Goal: Check status: Check status

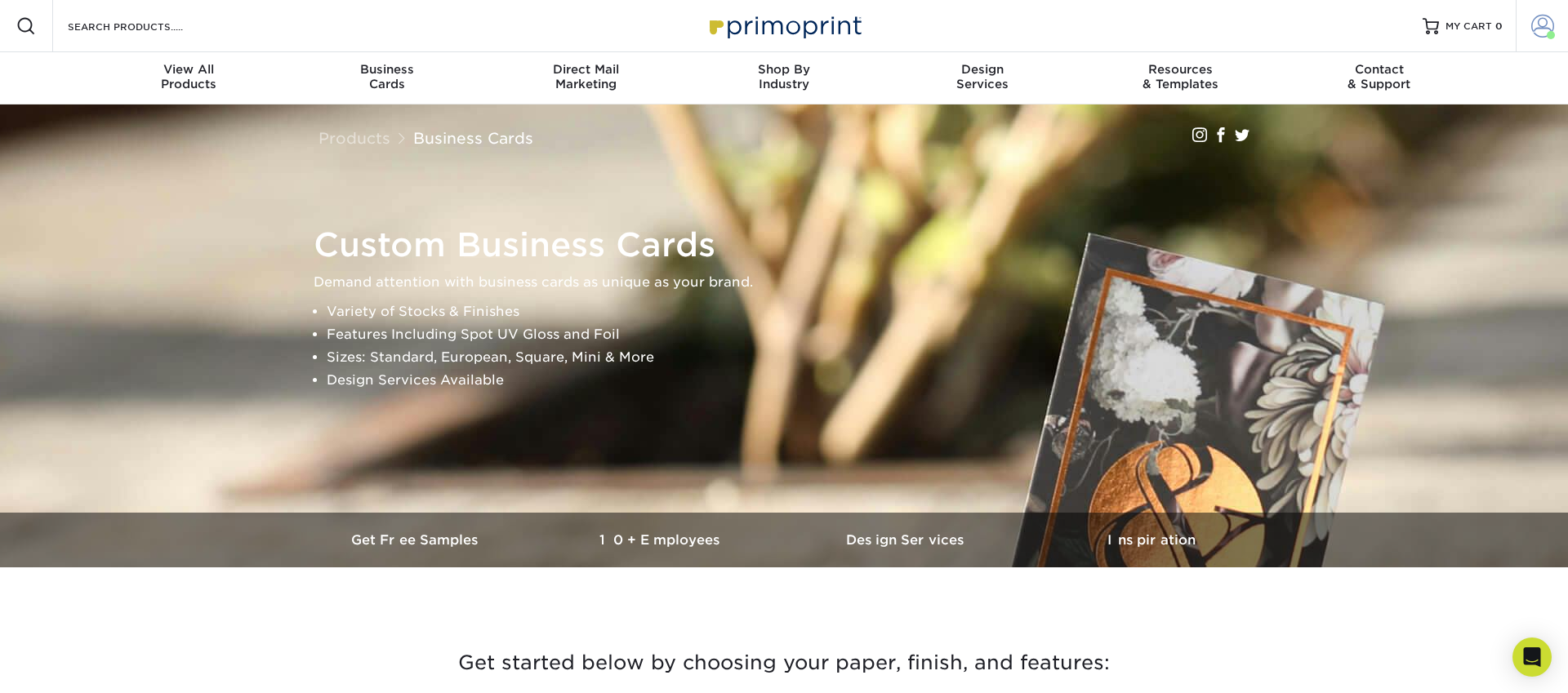
click at [1548, 26] on span at bounding box center [1542, 27] width 23 height 23
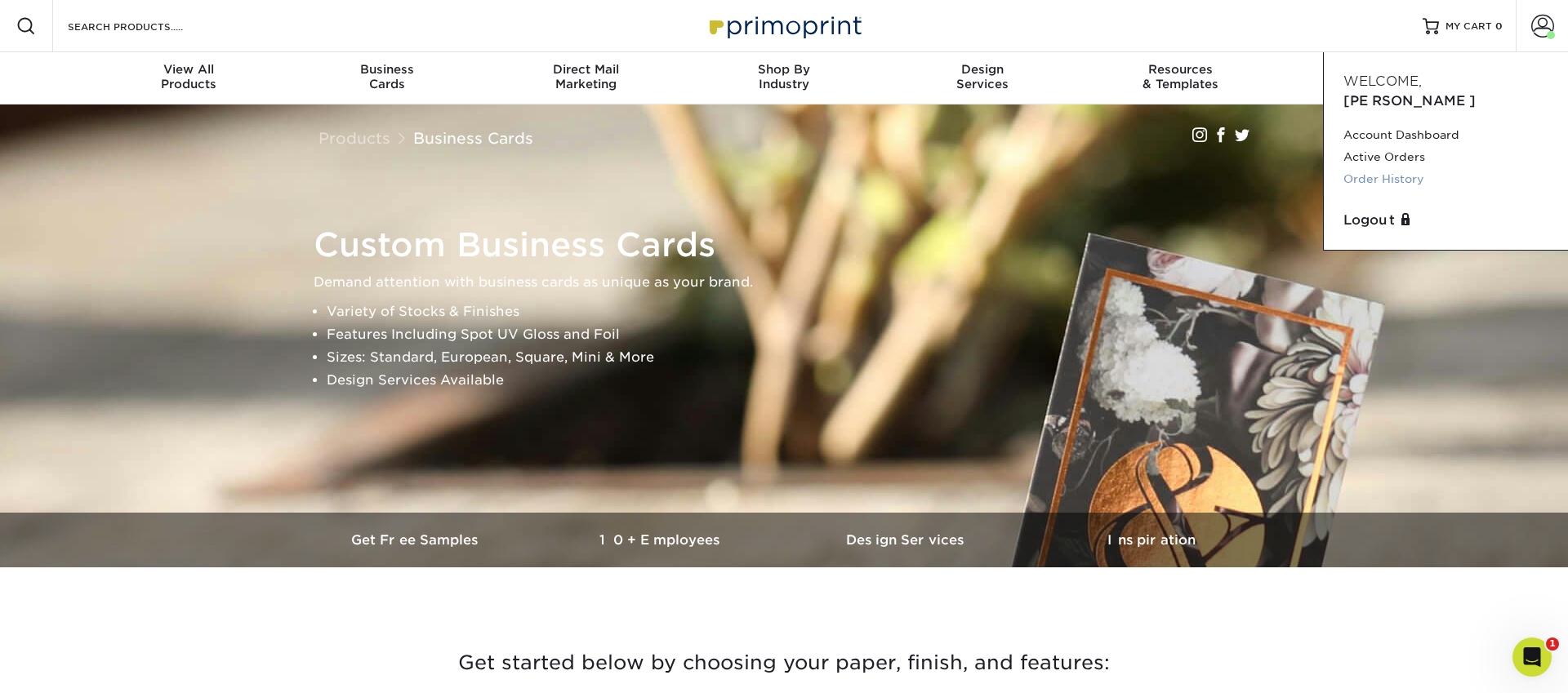
click at [1394, 168] on link "Order History" at bounding box center [1446, 179] width 205 height 22
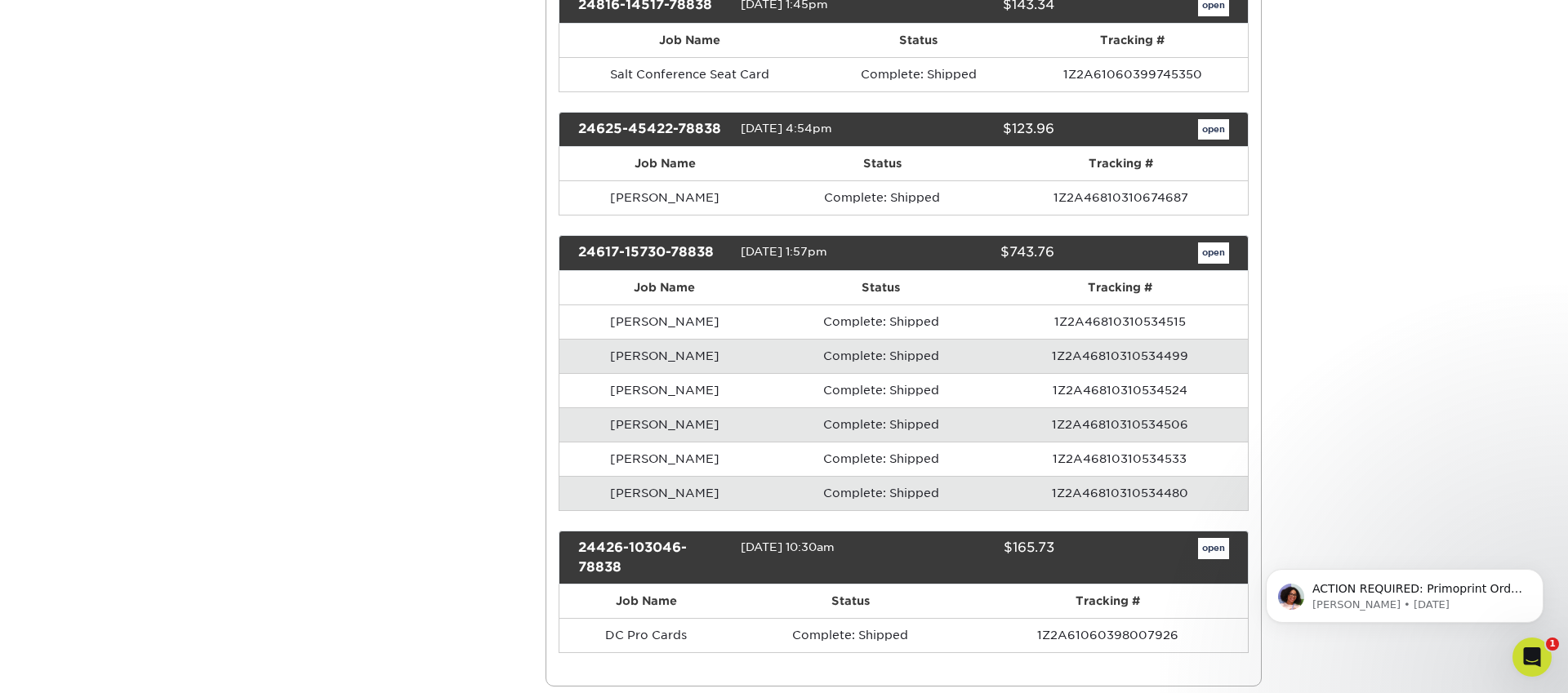
scroll to position [674, 0]
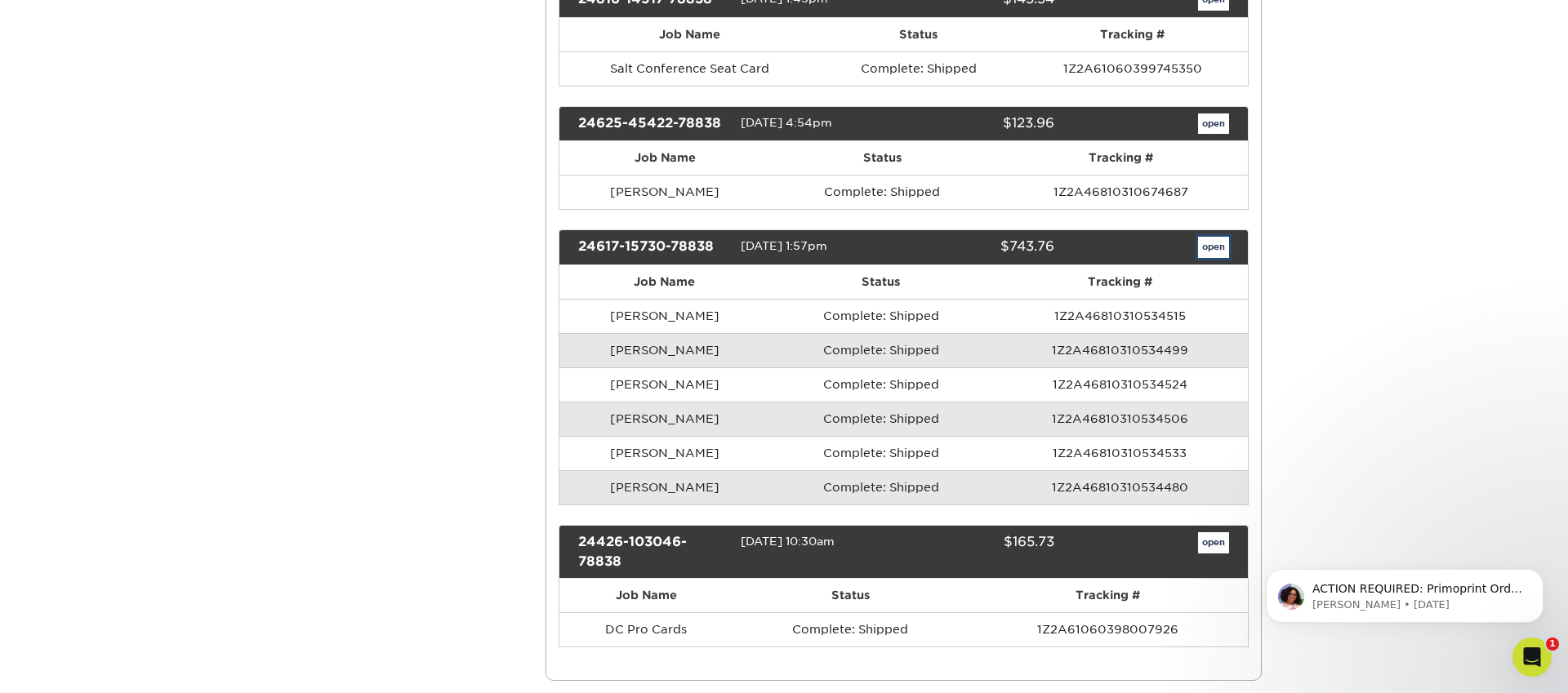
click at [1219, 249] on link "open" at bounding box center [1213, 248] width 31 height 21
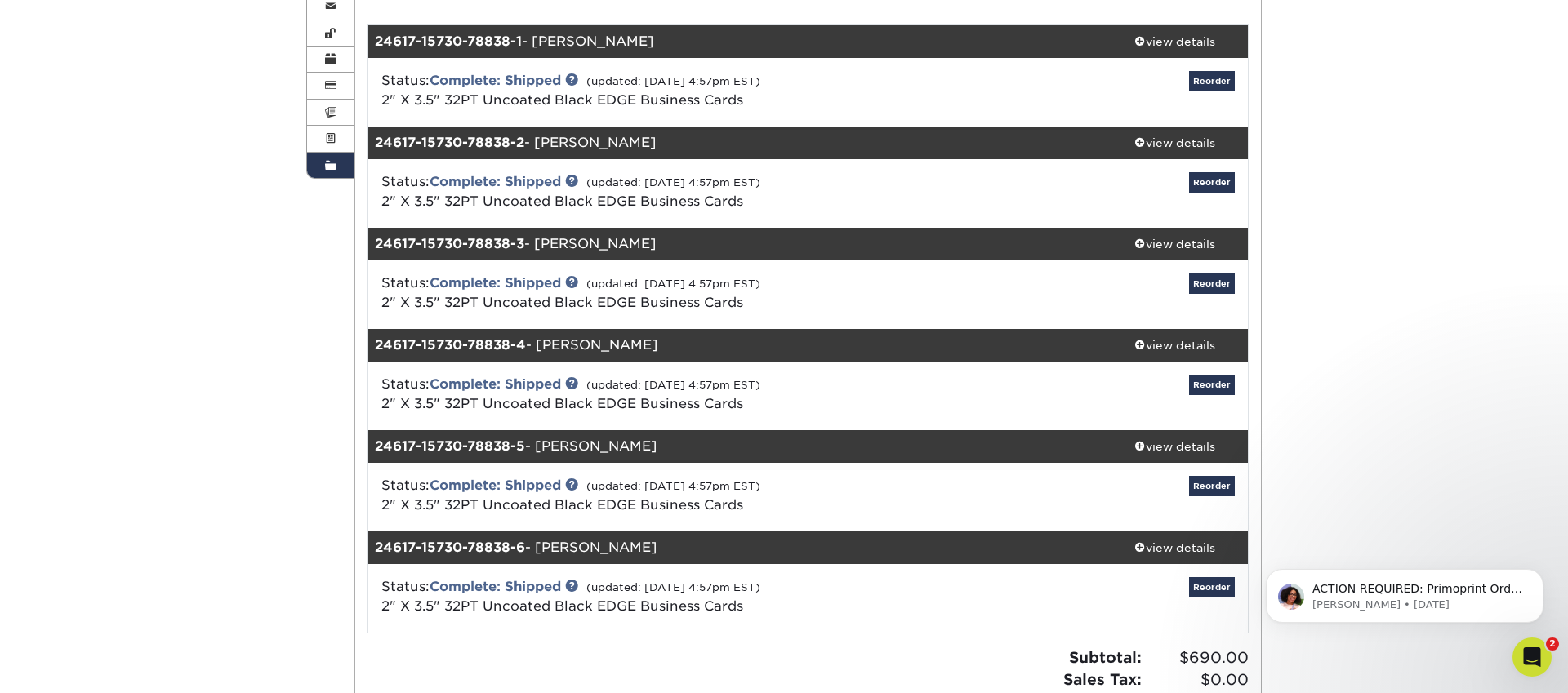
scroll to position [0, 0]
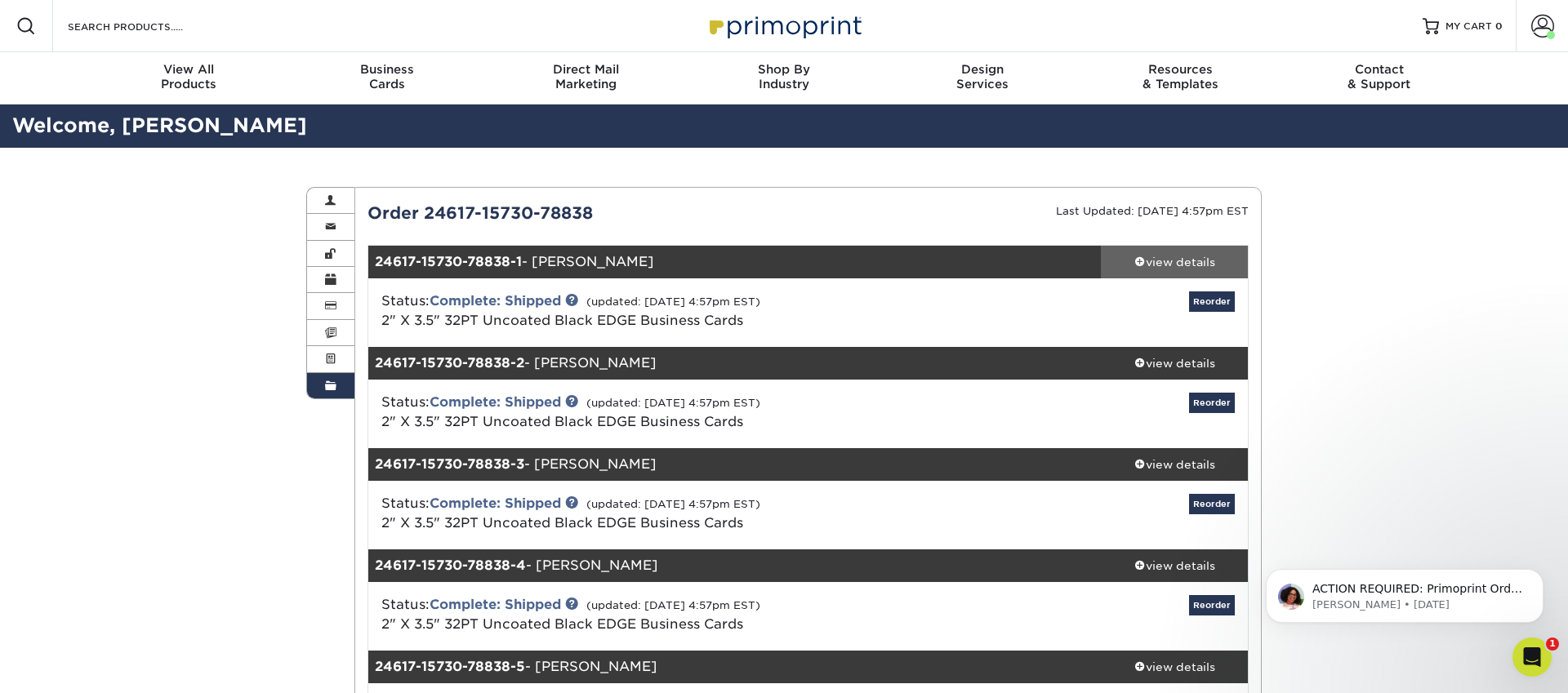
click at [1191, 260] on div "view details" at bounding box center [1174, 262] width 147 height 16
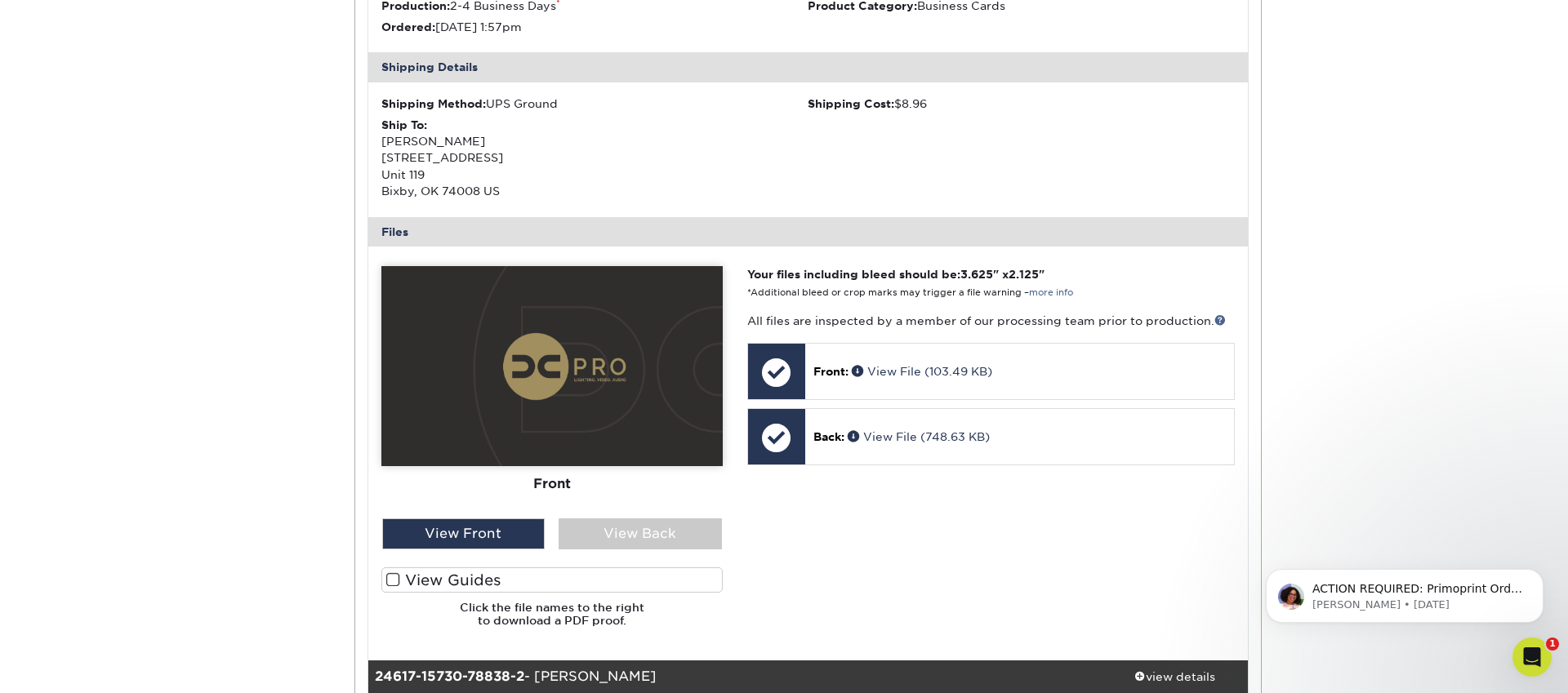
scroll to position [457, 0]
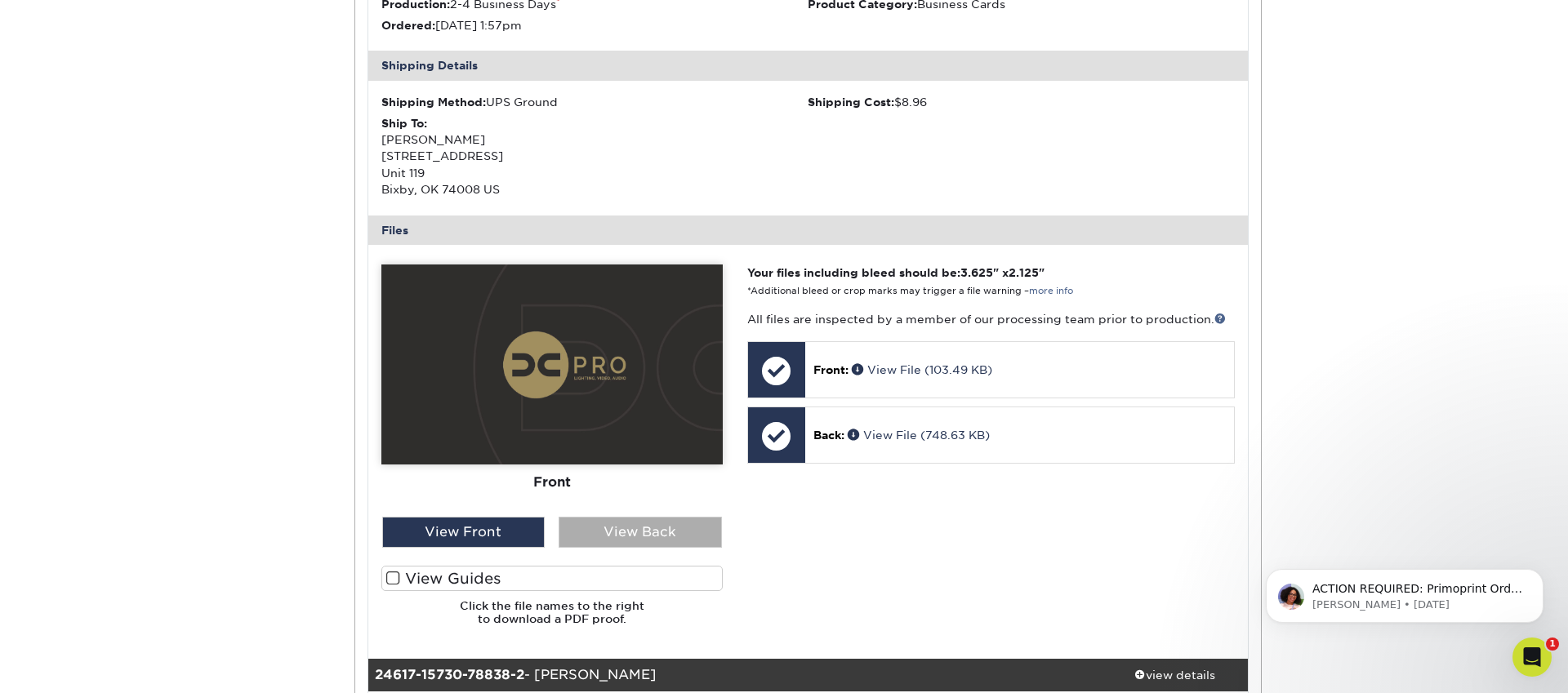
click at [632, 530] on div "View Back" at bounding box center [640, 532] width 164 height 31
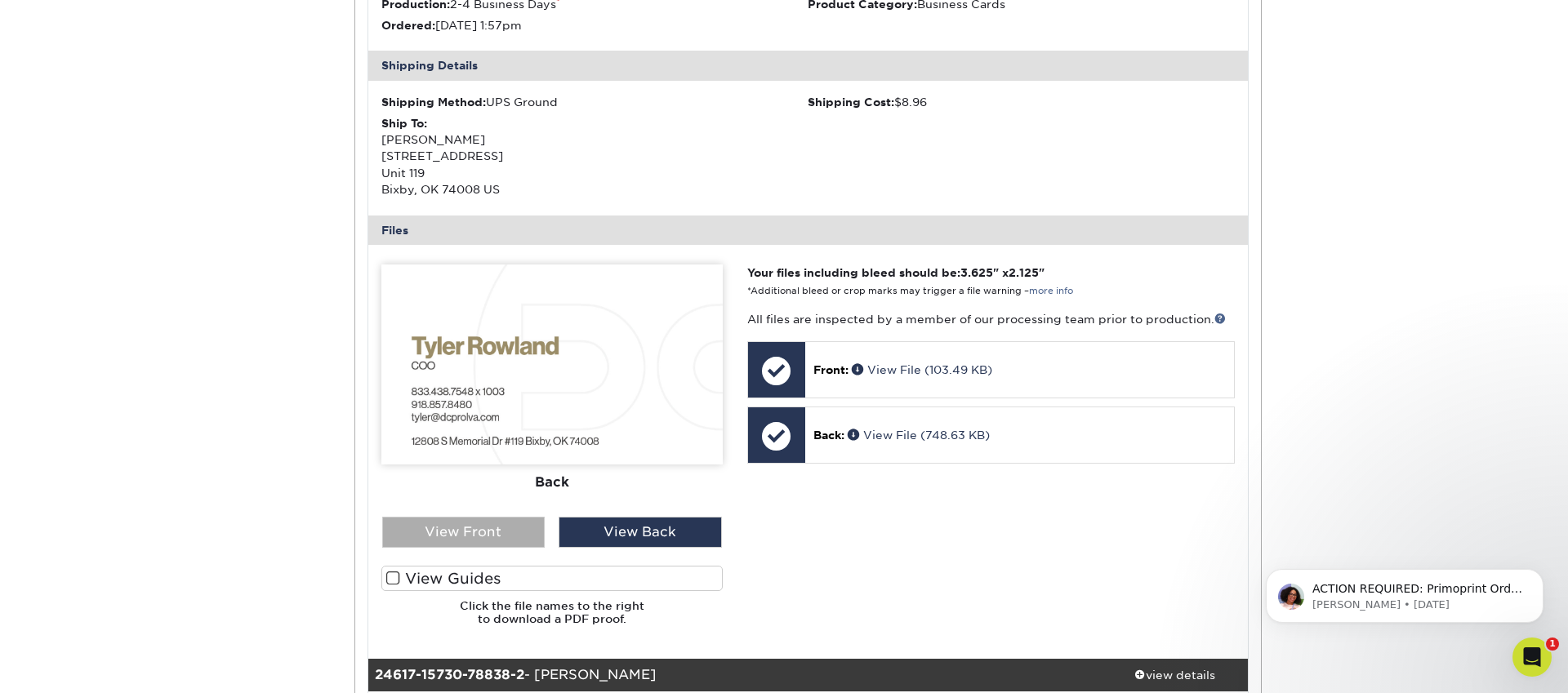
click at [528, 529] on div "View Front" at bounding box center [463, 532] width 164 height 31
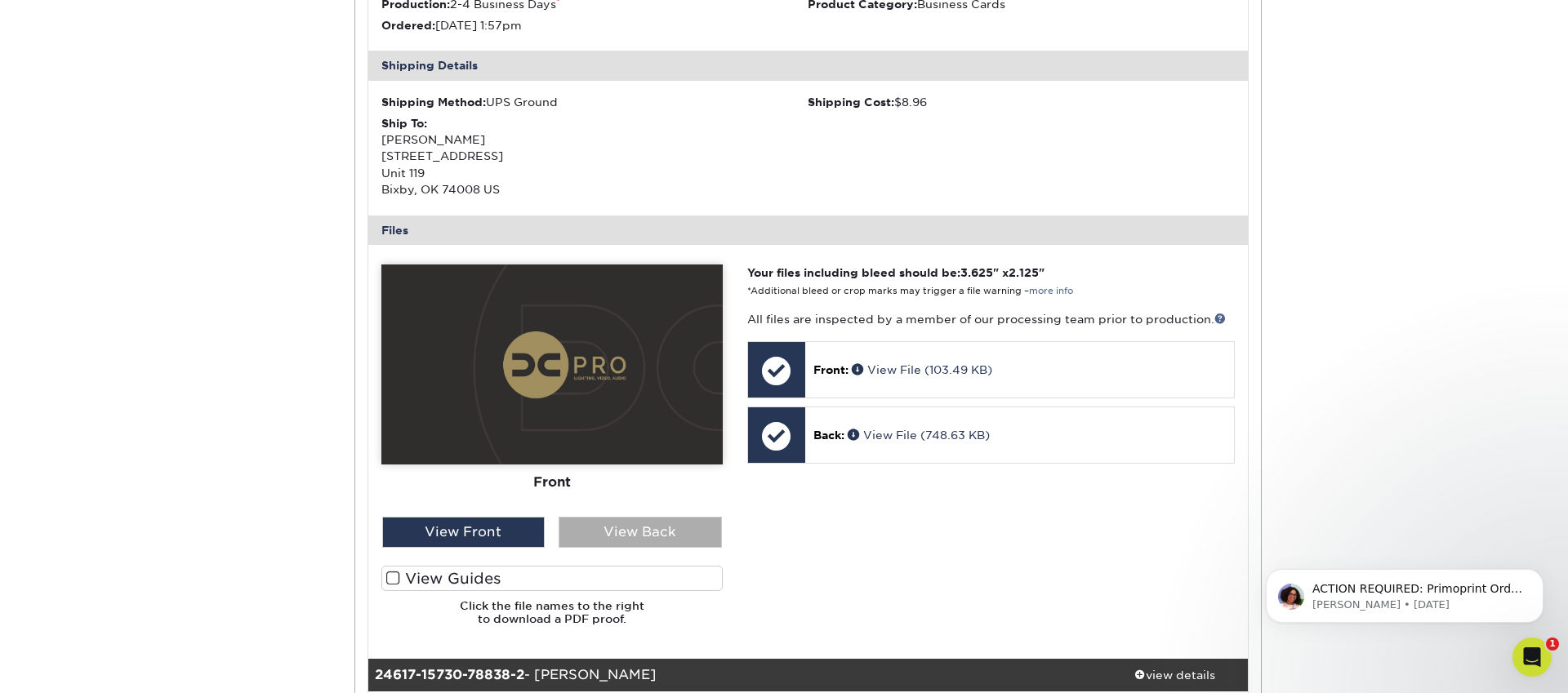
click at [606, 530] on div "View Back" at bounding box center [640, 532] width 164 height 31
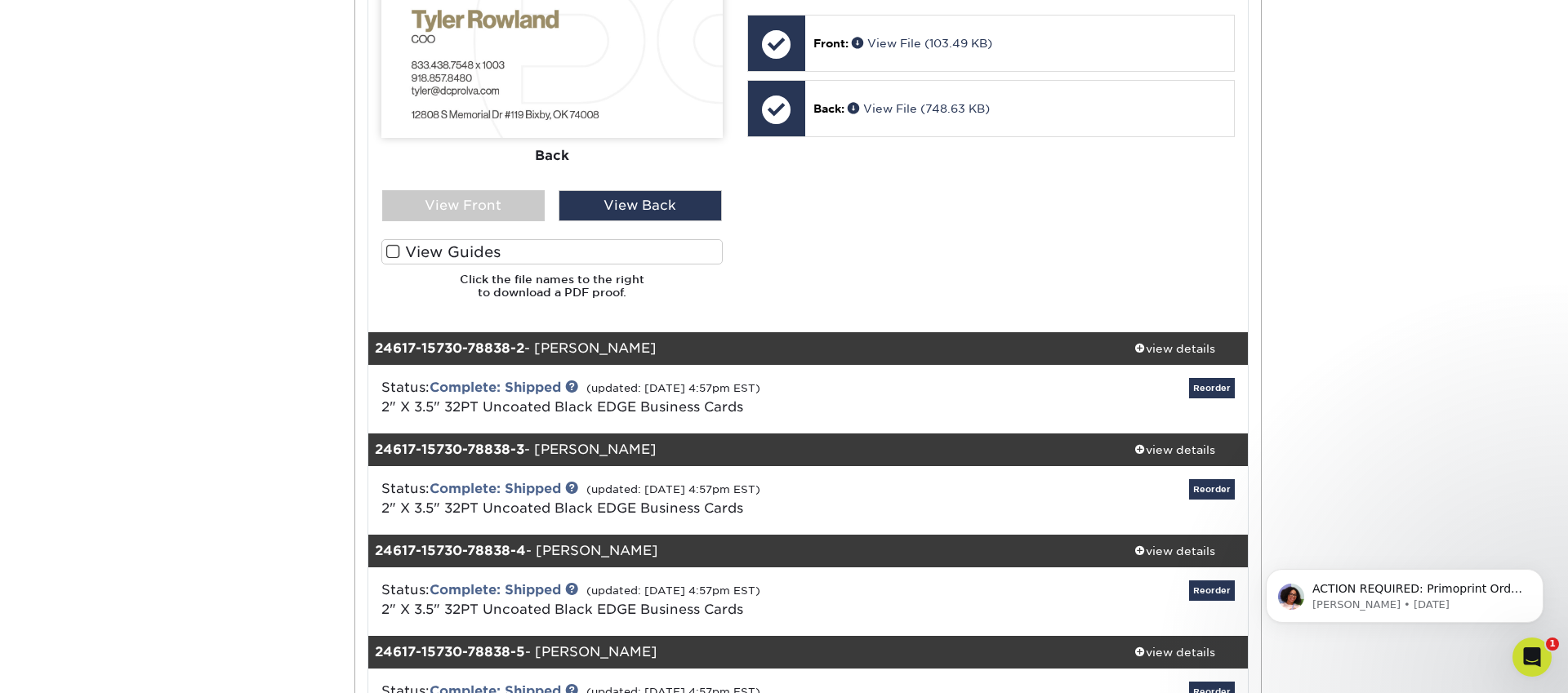
scroll to position [791, 0]
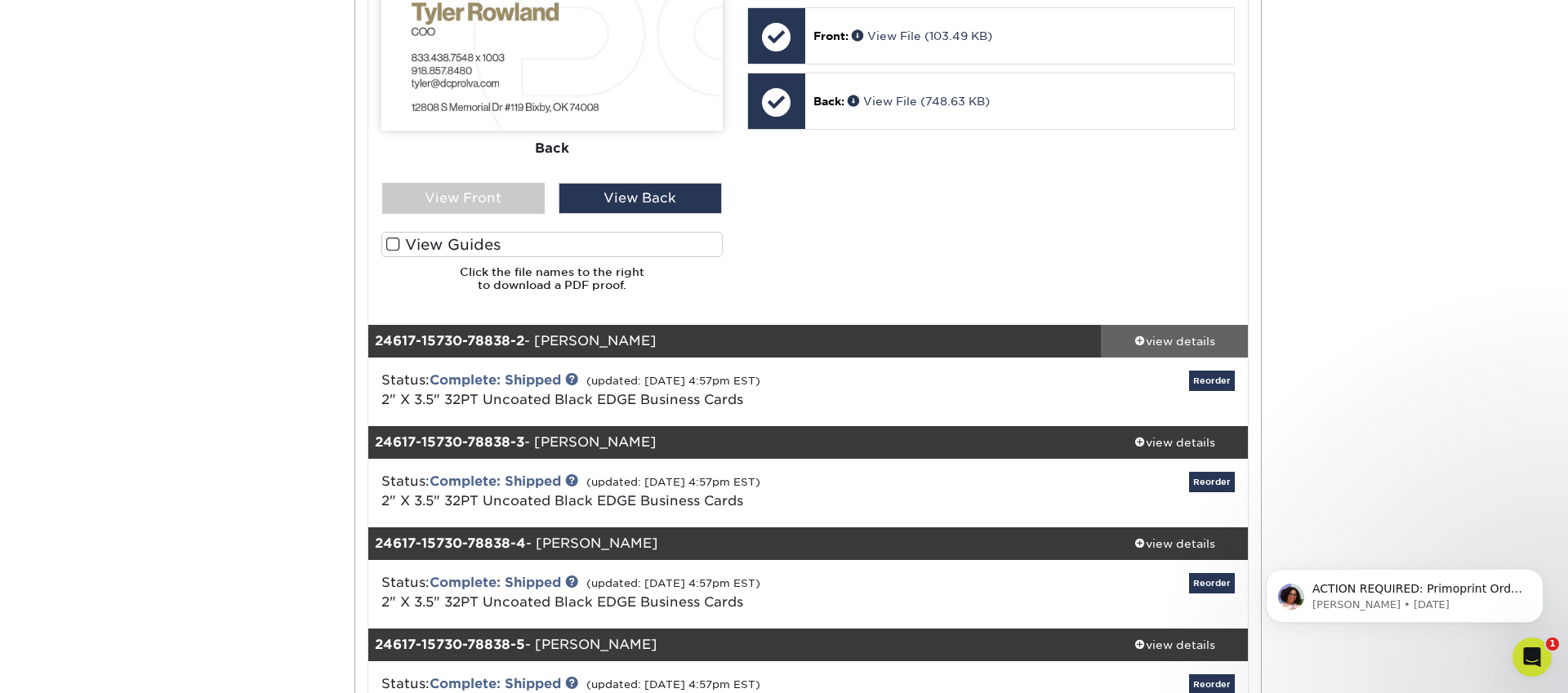
click at [1153, 340] on div "view details" at bounding box center [1174, 340] width 147 height 16
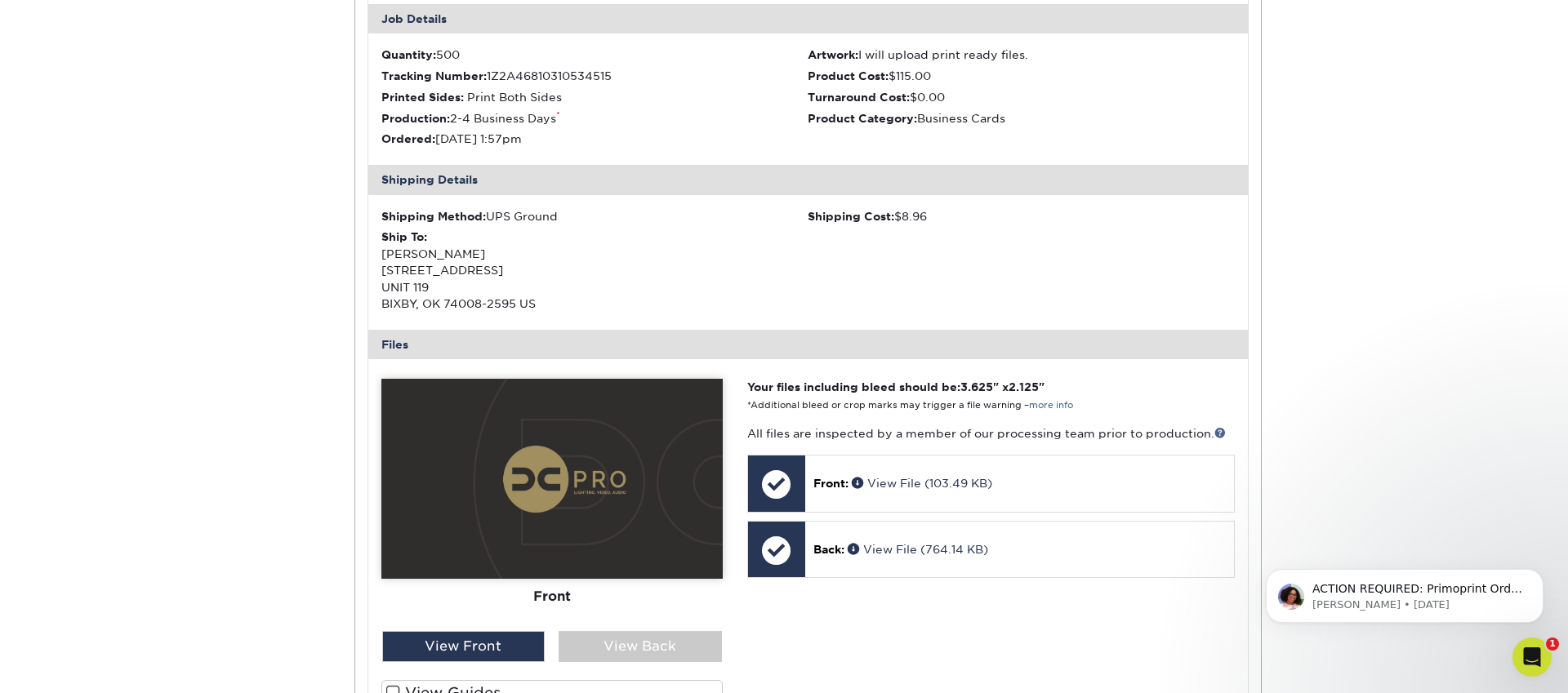
scroll to position [1249, 0]
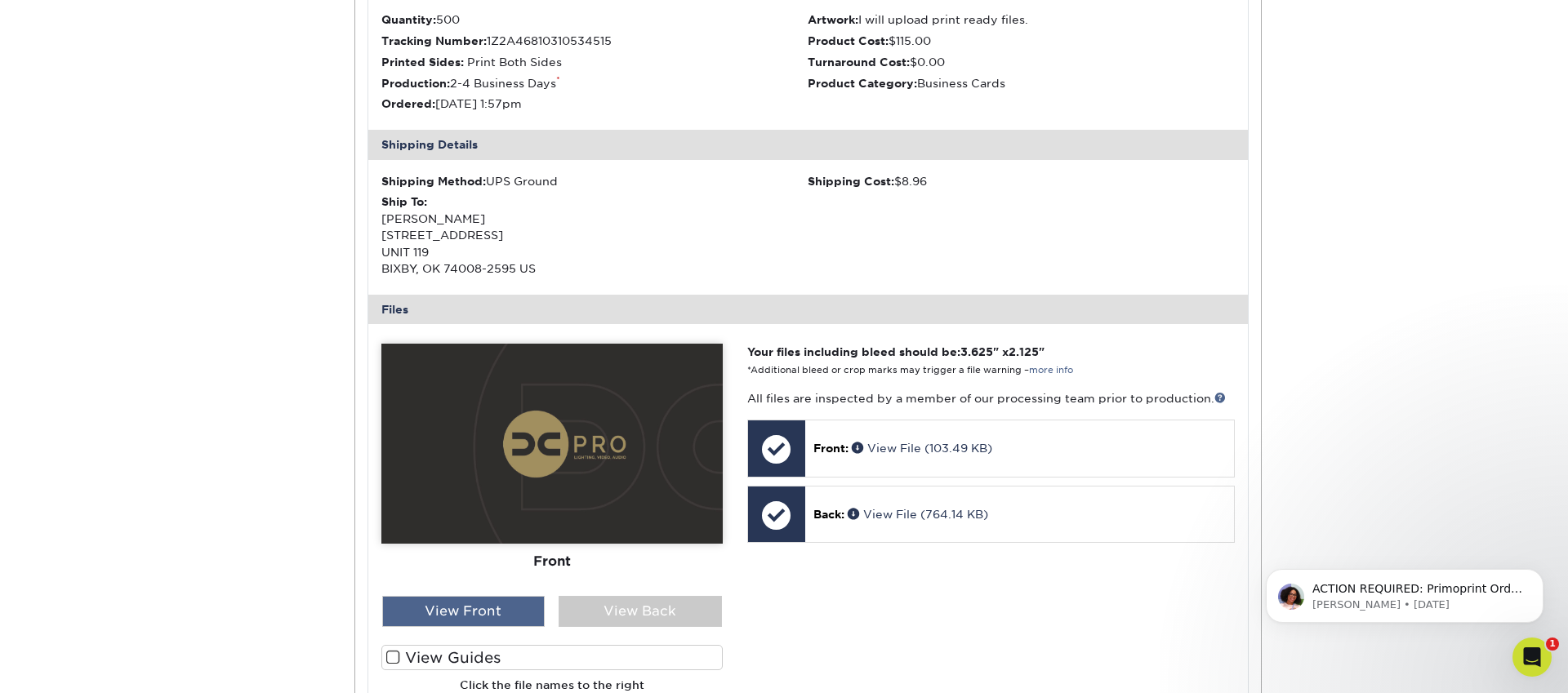
click at [513, 603] on div "View Front" at bounding box center [463, 611] width 164 height 31
click at [613, 608] on div "View Back" at bounding box center [640, 611] width 164 height 31
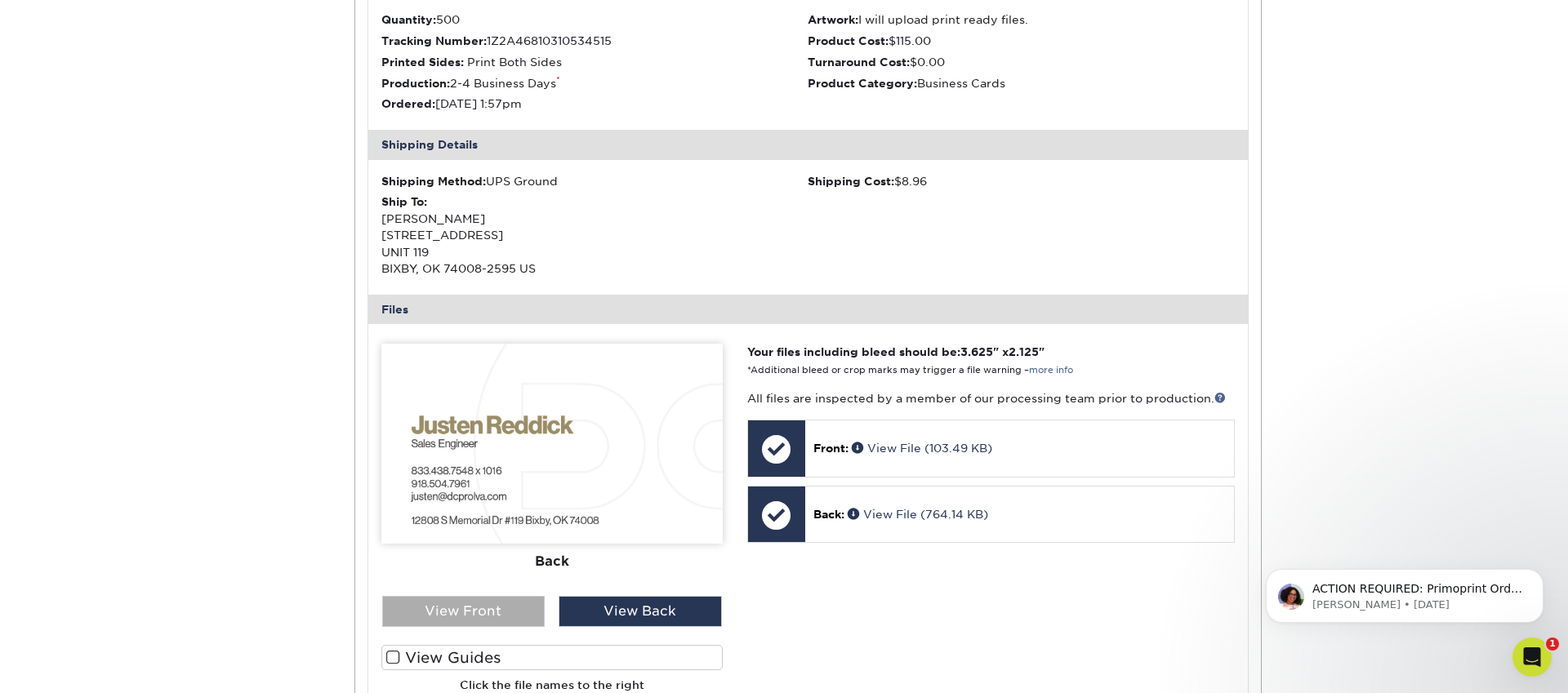
click at [514, 604] on div "View Front" at bounding box center [463, 611] width 164 height 31
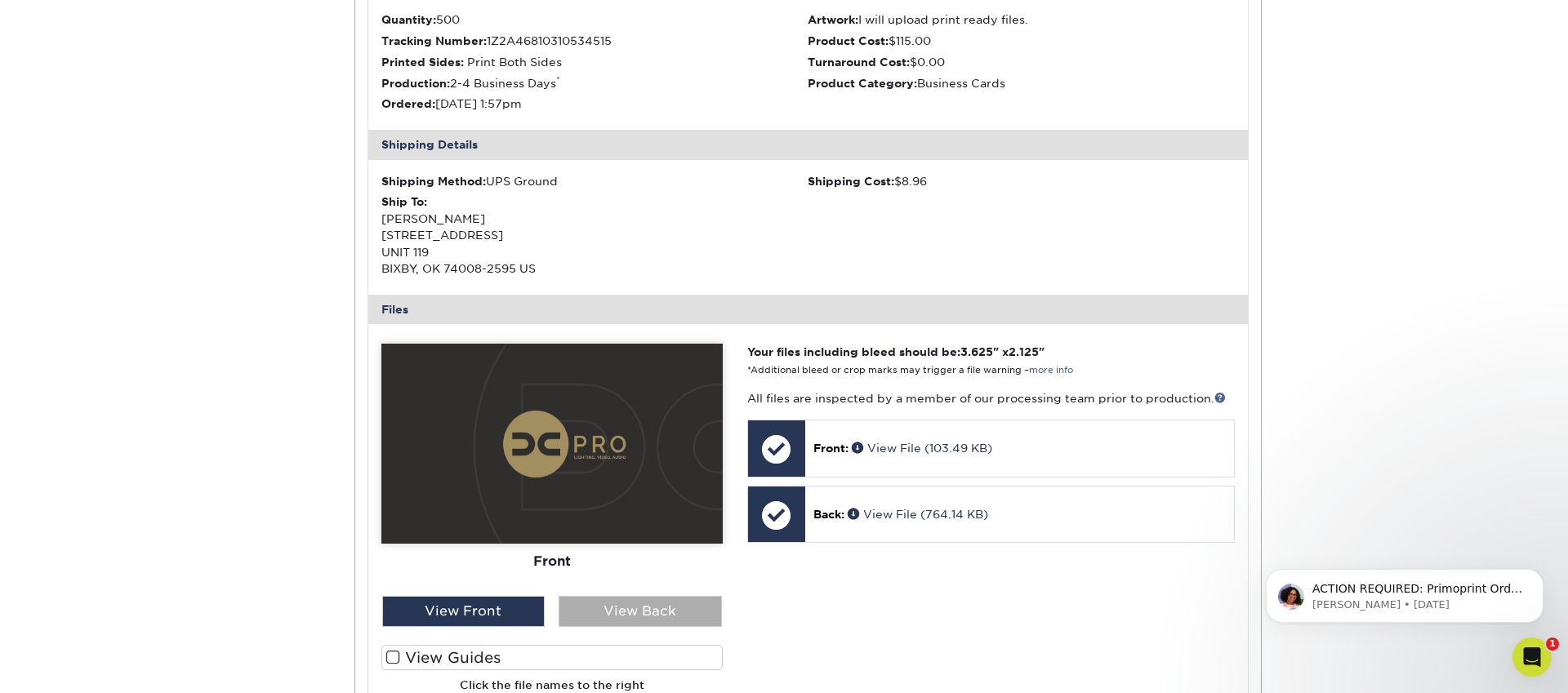
click at [636, 609] on div "View Back" at bounding box center [640, 611] width 164 height 31
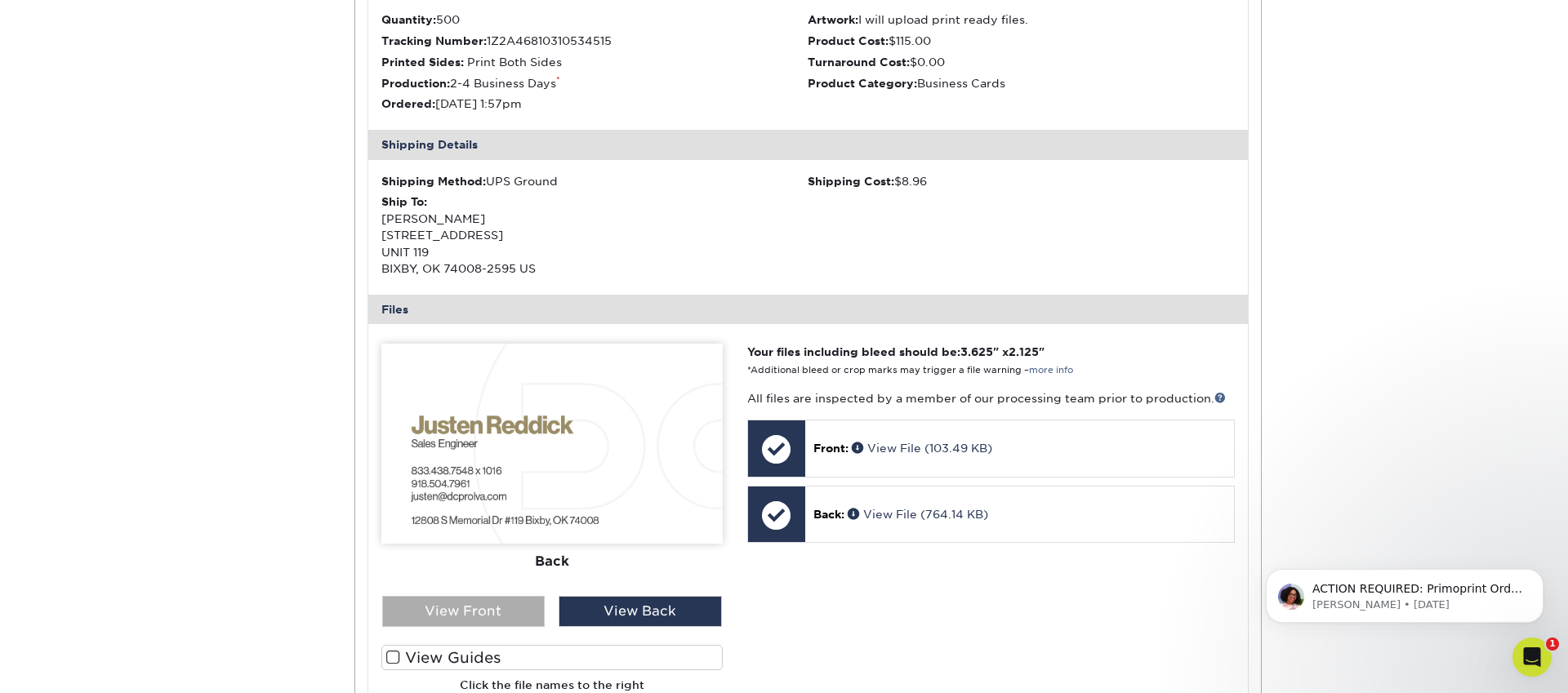
click at [516, 609] on div "View Front" at bounding box center [463, 611] width 164 height 31
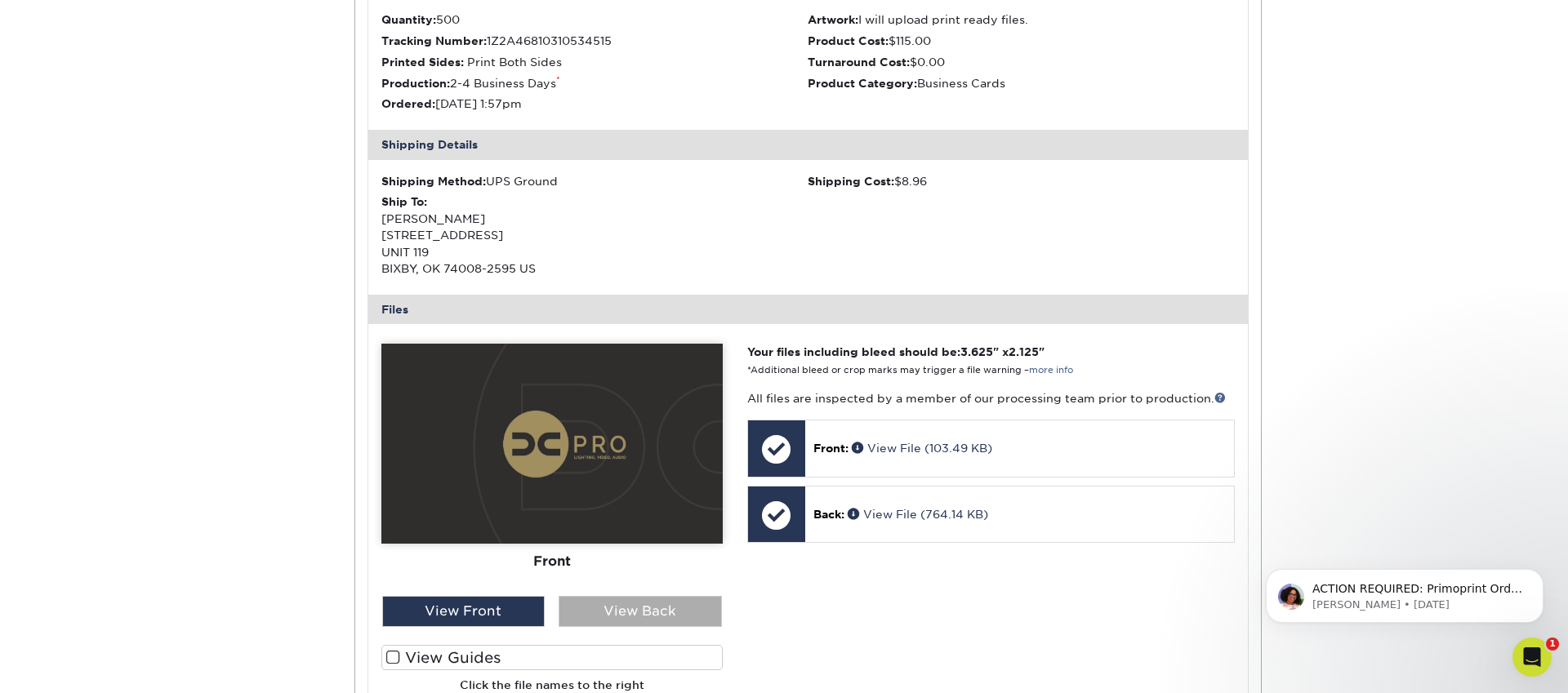
click at [637, 607] on div "View Back" at bounding box center [640, 611] width 164 height 31
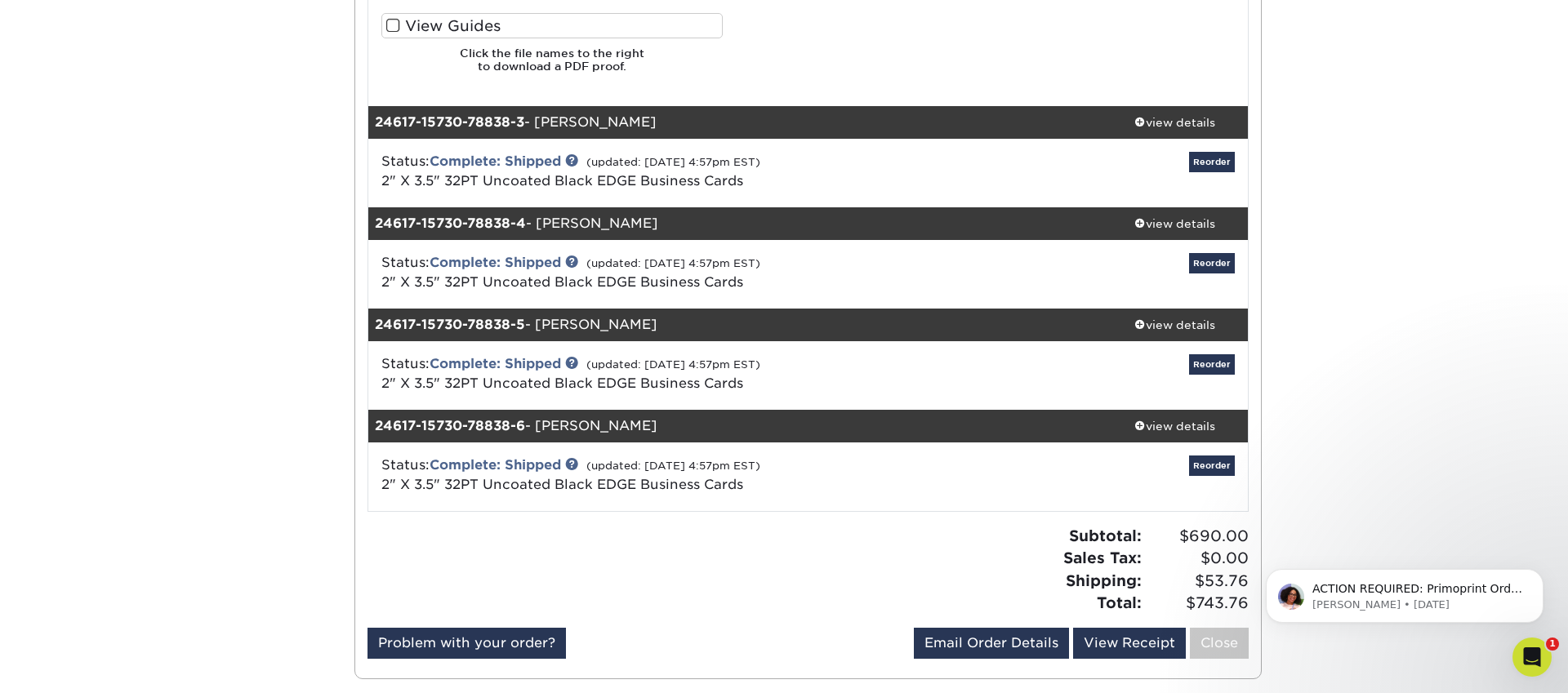
scroll to position [1861, 0]
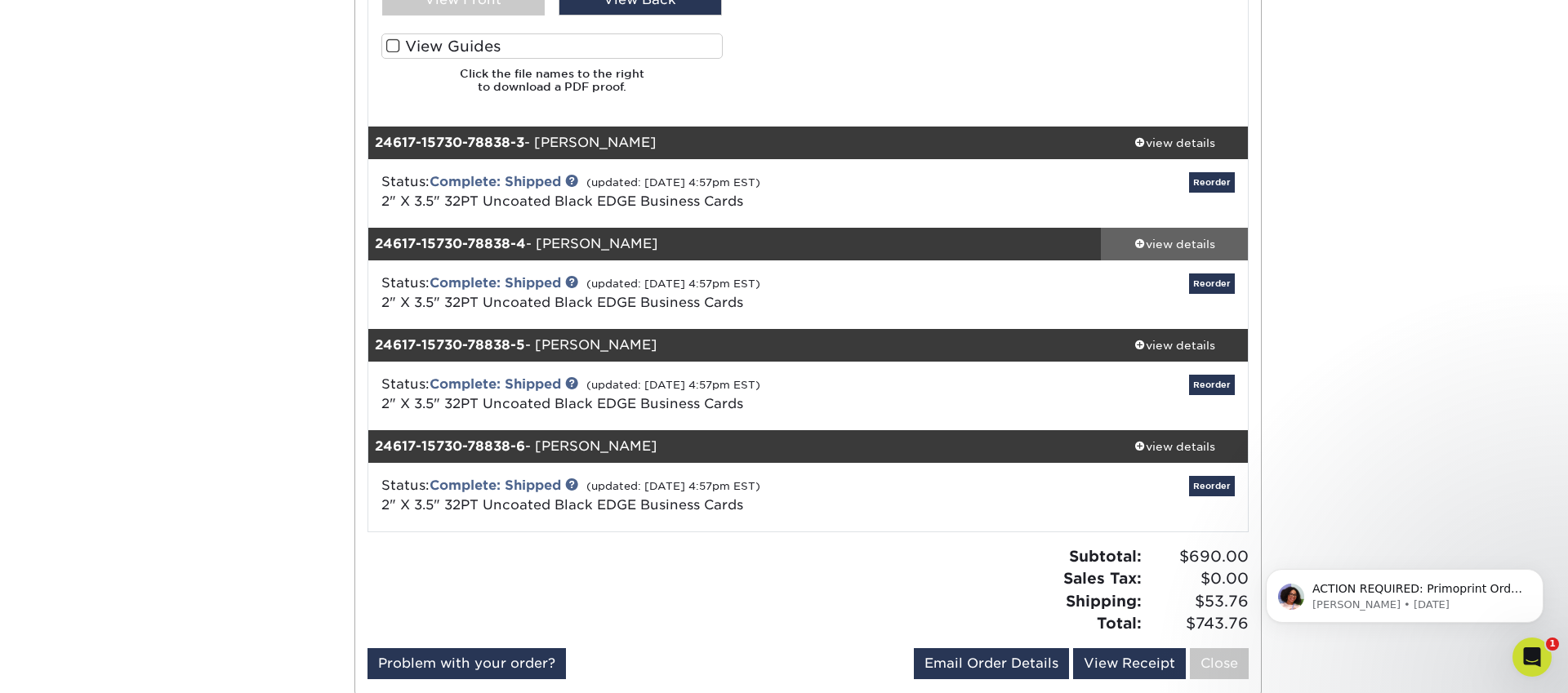
click at [1174, 245] on div "view details" at bounding box center [1174, 243] width 147 height 16
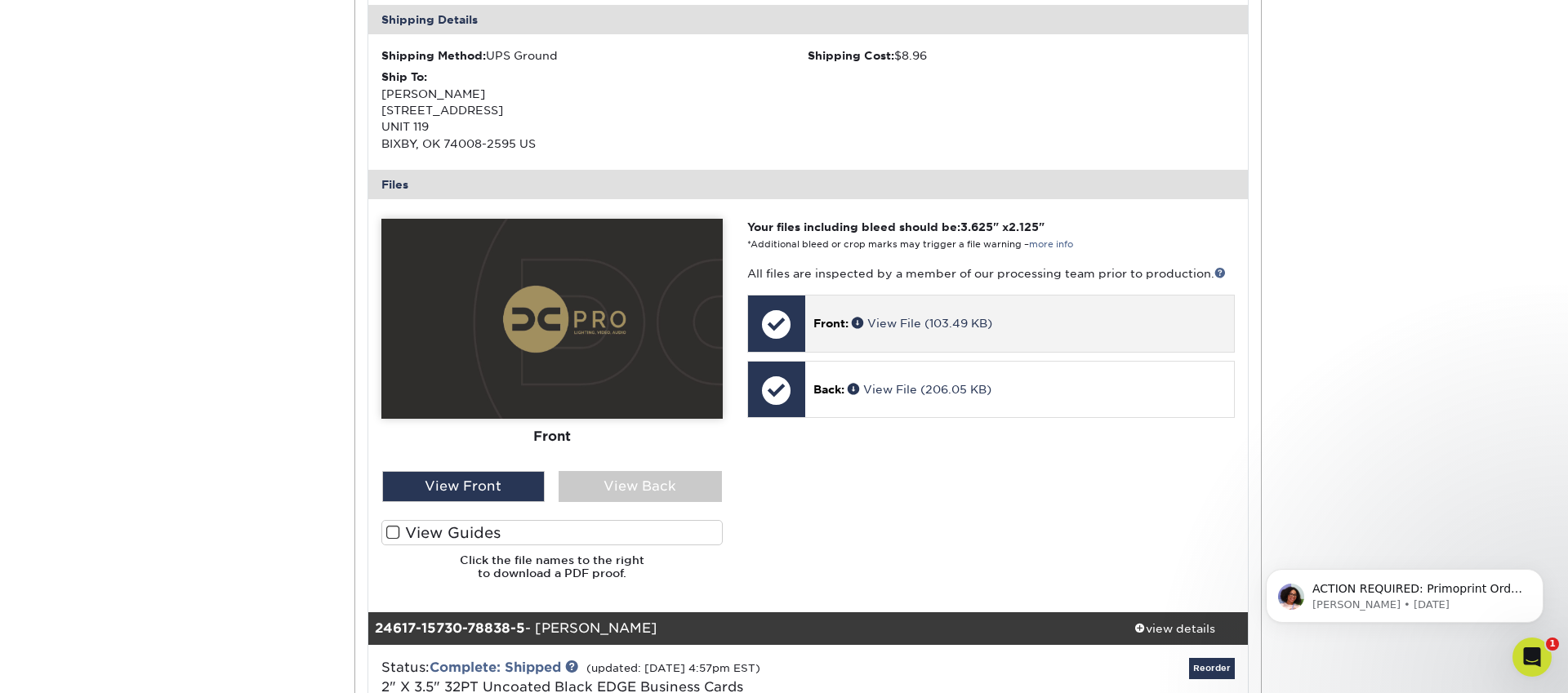
scroll to position [2347, 0]
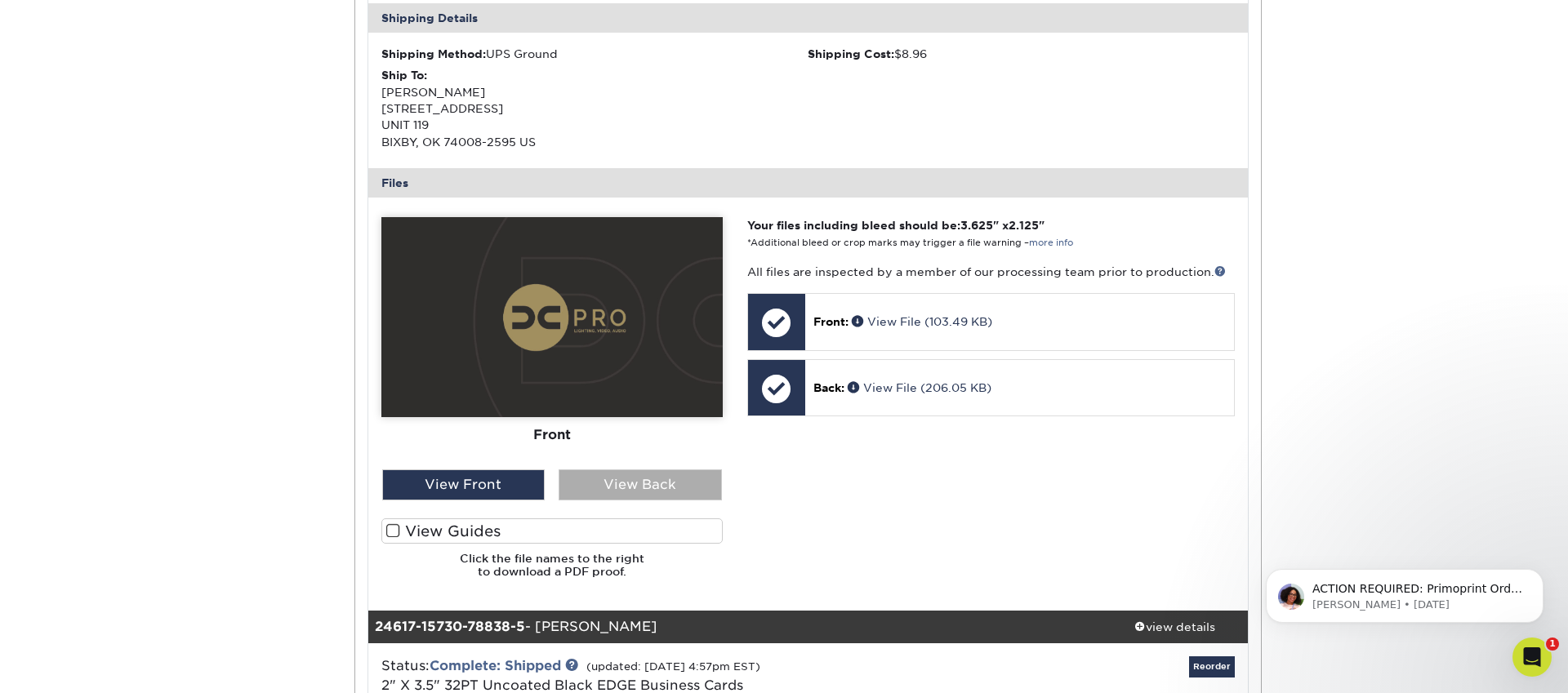
click at [578, 484] on div "View Back" at bounding box center [640, 484] width 164 height 31
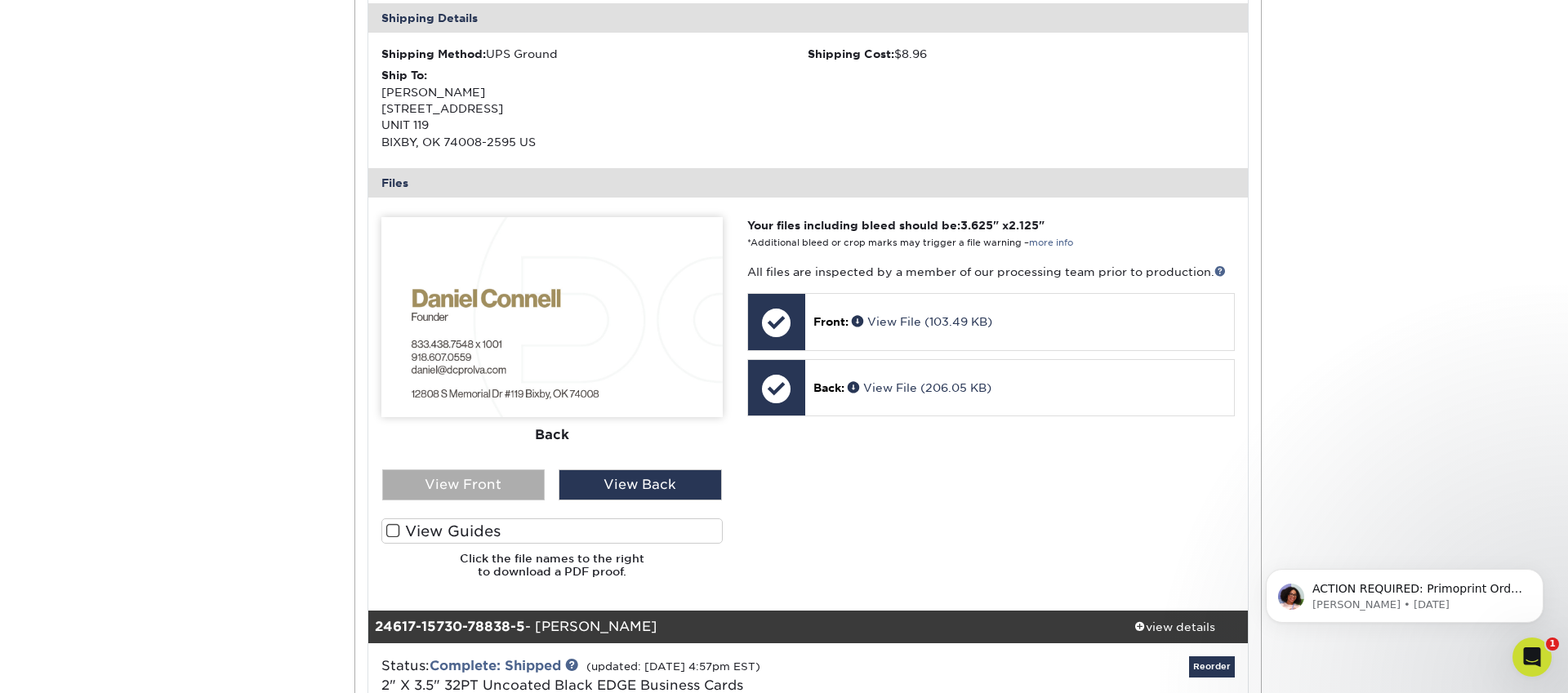
click at [491, 478] on div "View Front" at bounding box center [463, 484] width 164 height 31
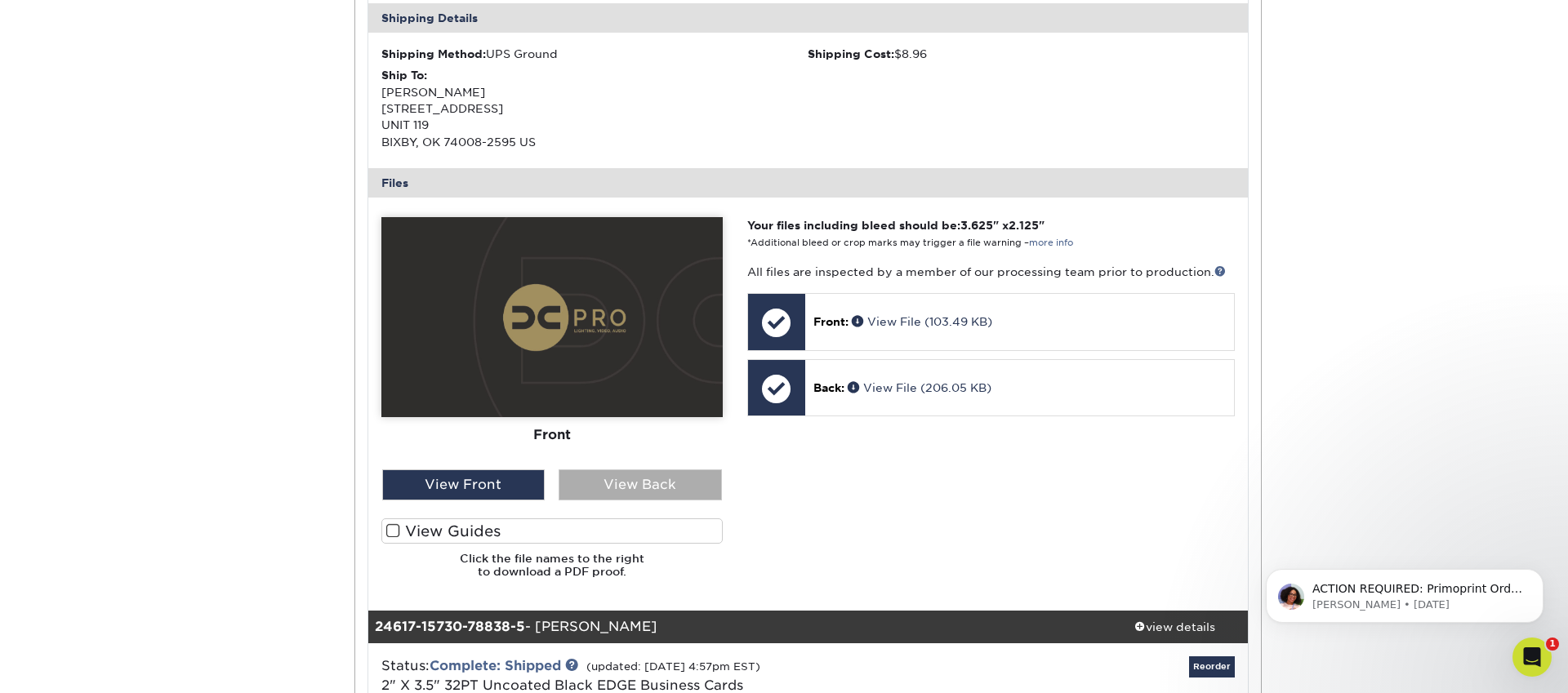
click at [625, 479] on div "View Back" at bounding box center [640, 484] width 164 height 31
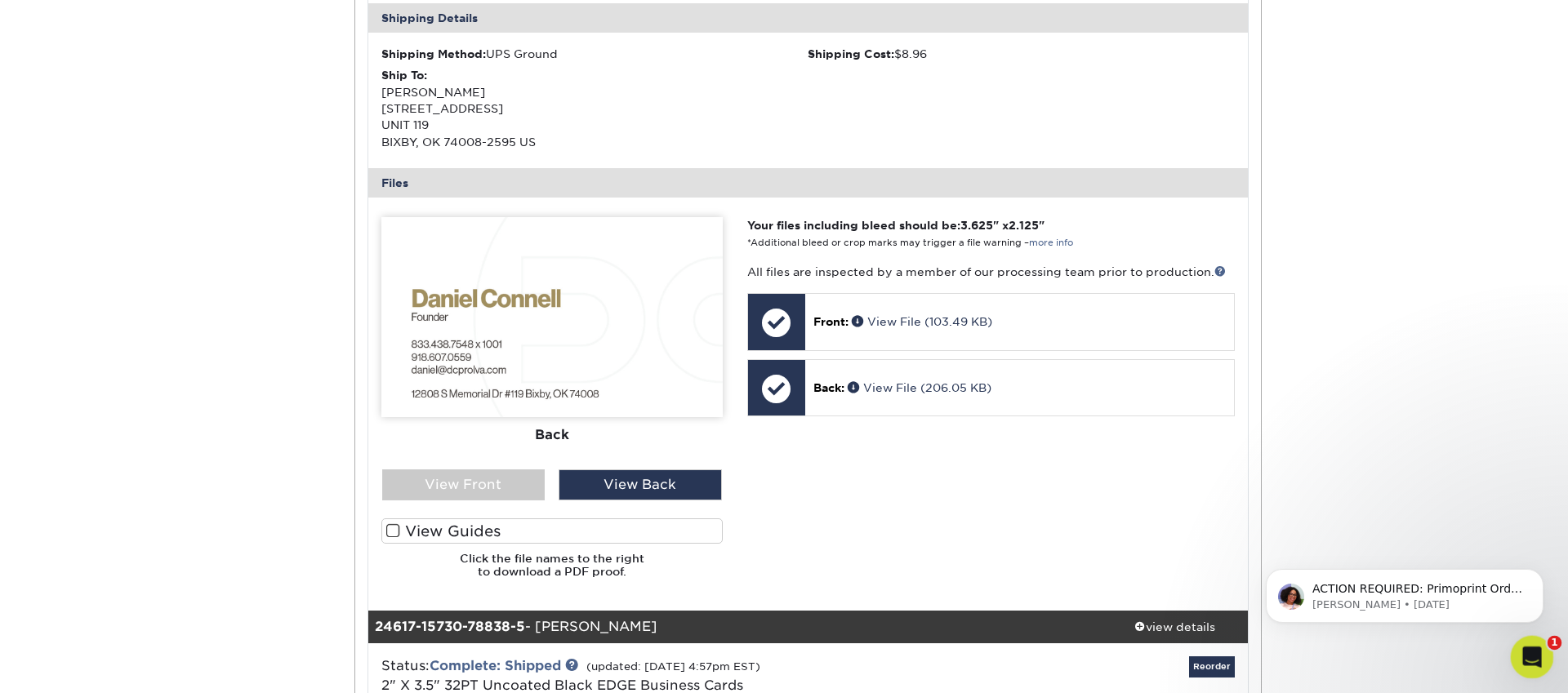
click at [1533, 646] on icon "Open Intercom Messenger" at bounding box center [1530, 655] width 27 height 27
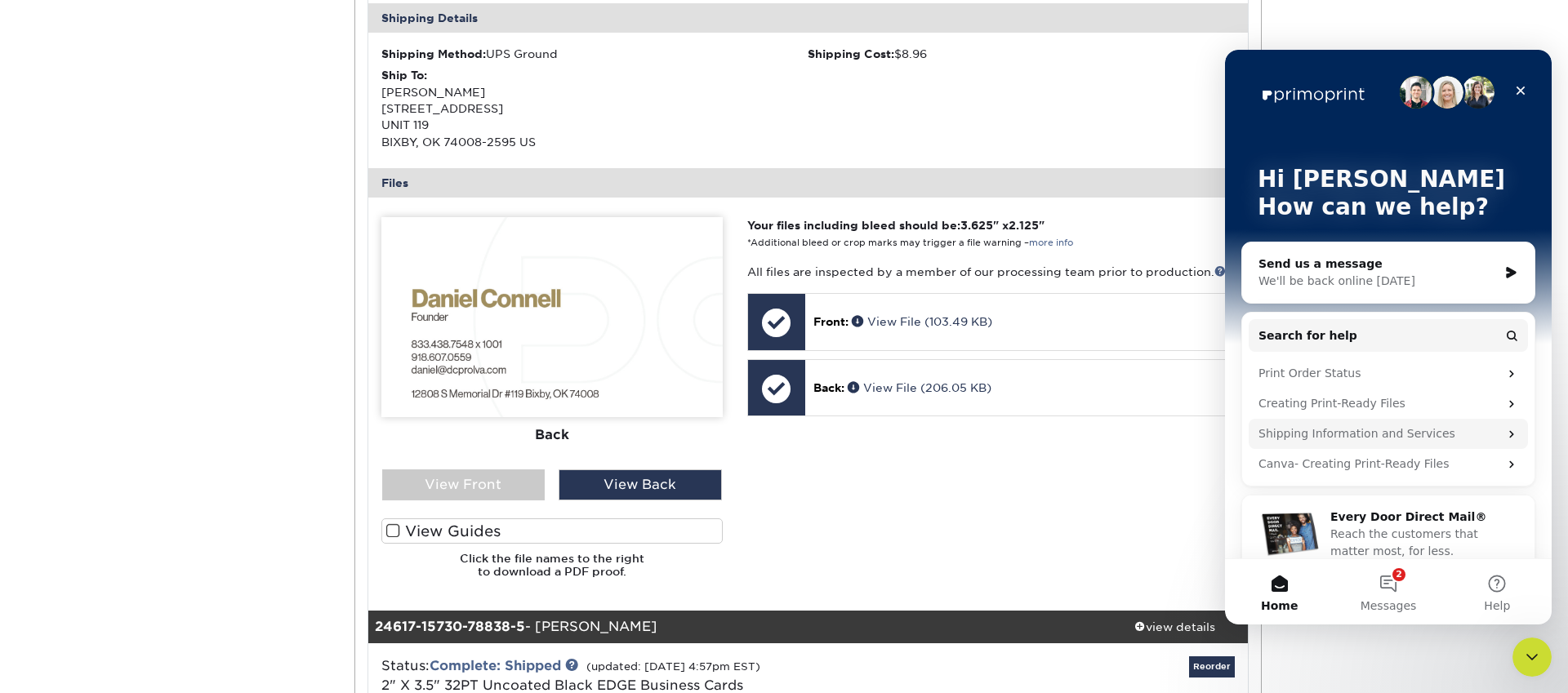
scroll to position [22, 0]
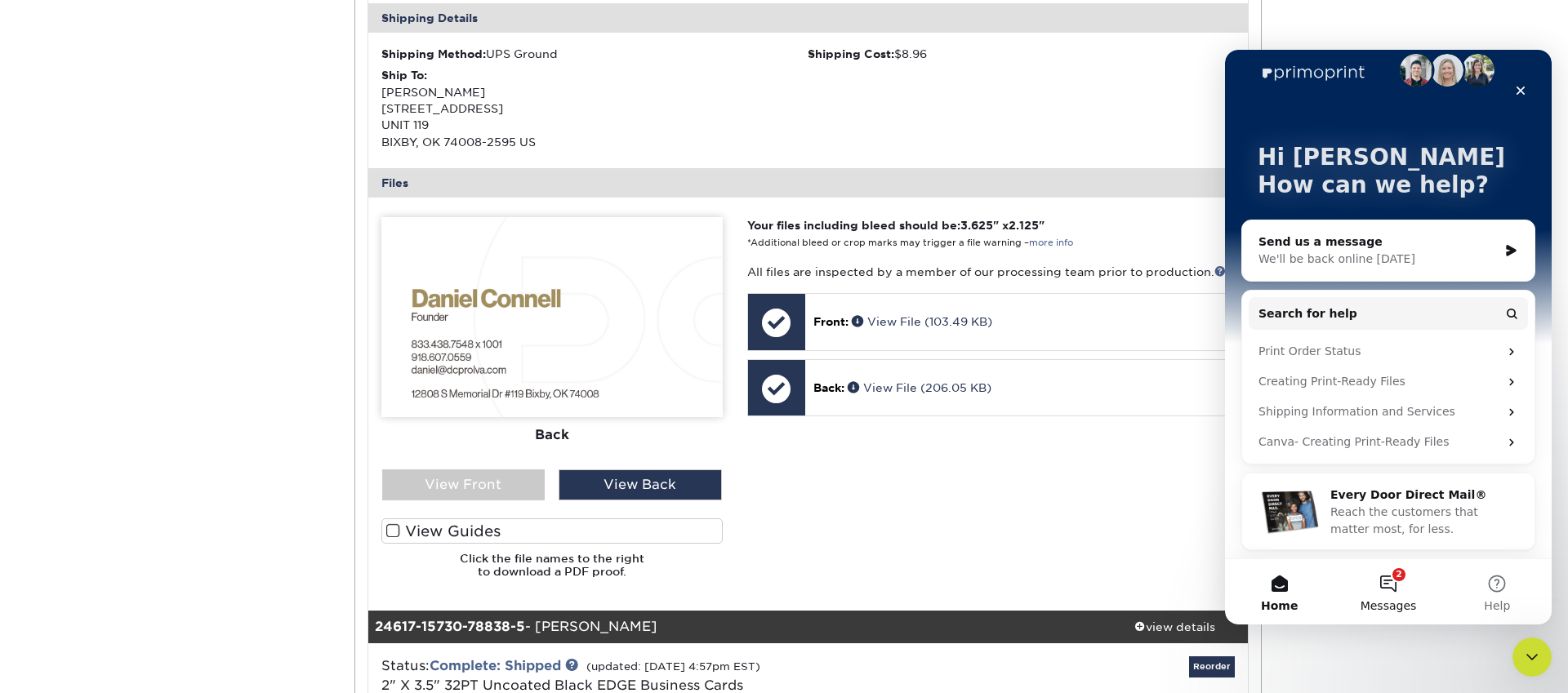
click at [1402, 573] on button "2 Messages" at bounding box center [1388, 592] width 109 height 65
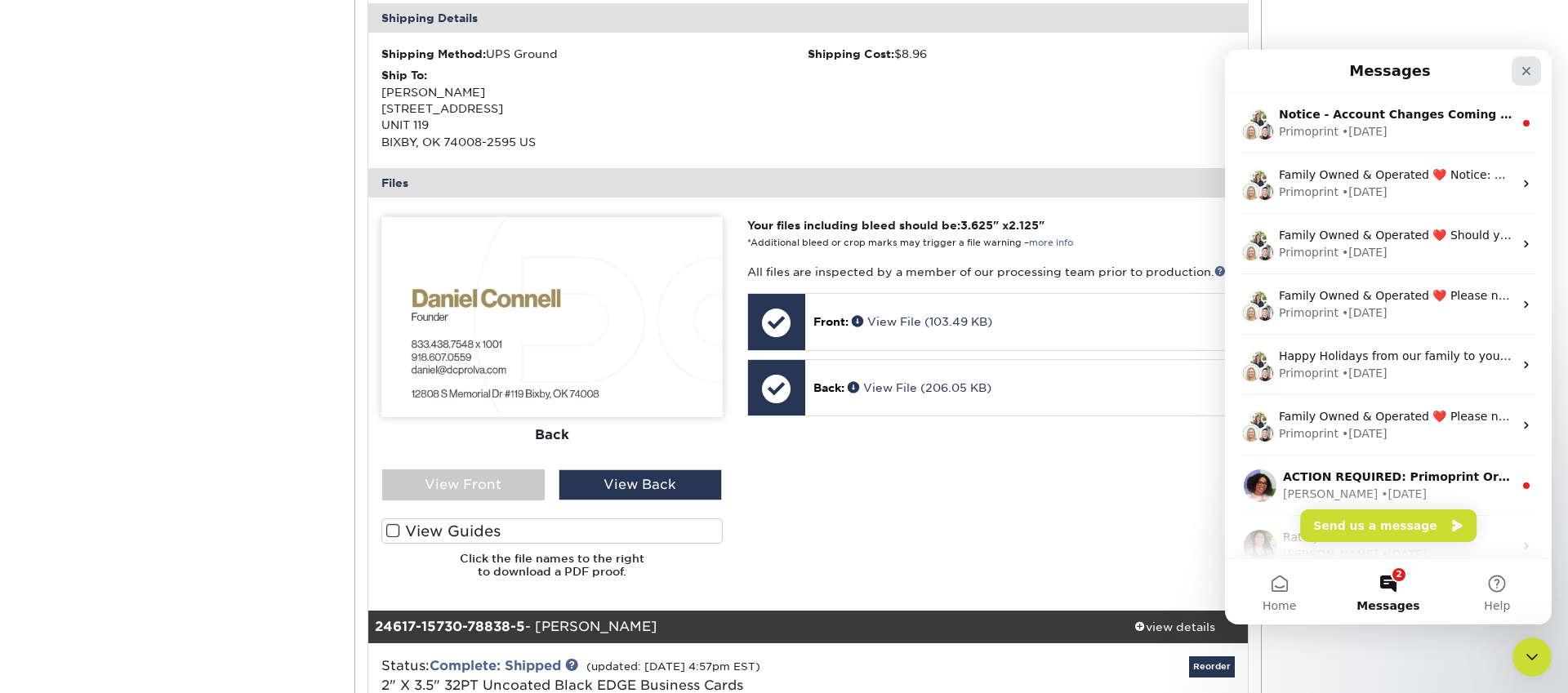
click at [1526, 65] on icon "Close" at bounding box center [1526, 71] width 13 height 13
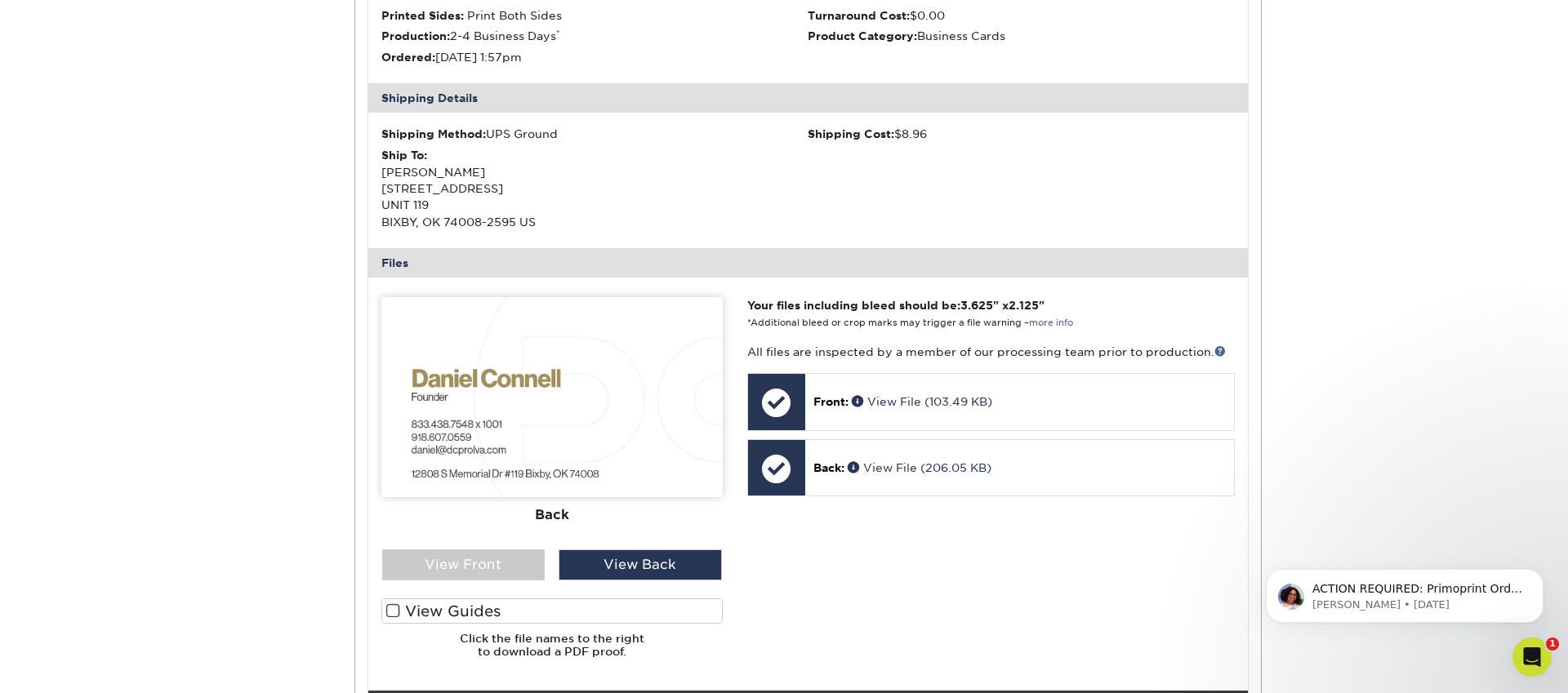
scroll to position [2296, 0]
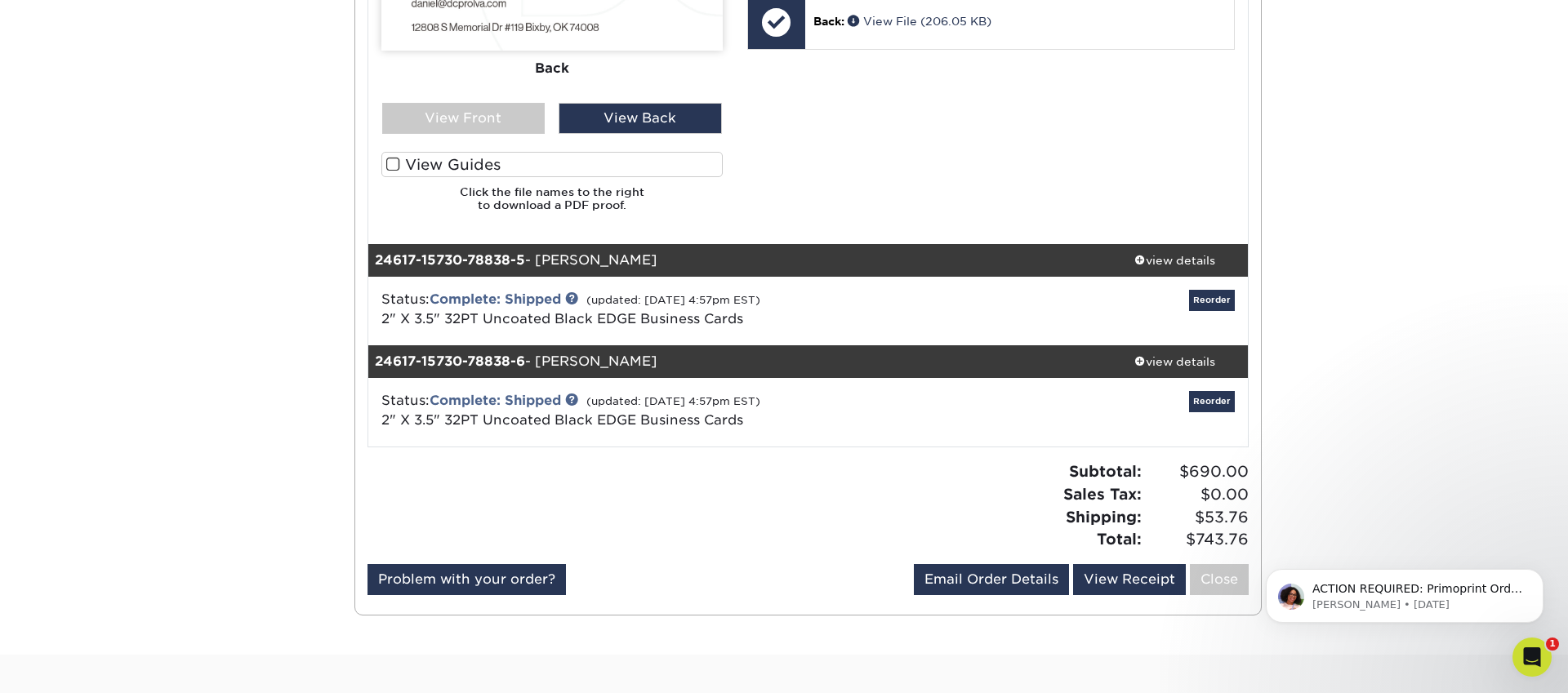
scroll to position [2715, 0]
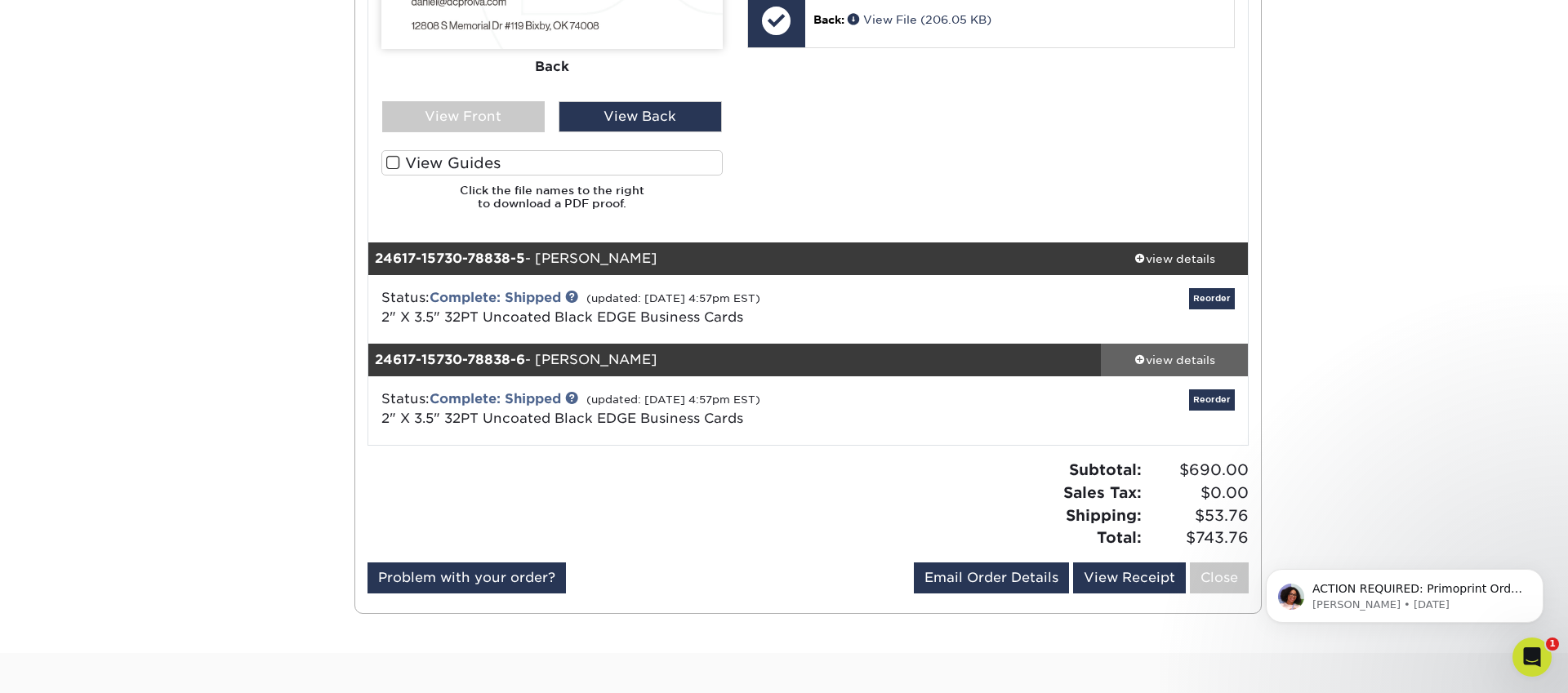
click at [1186, 360] on div "view details" at bounding box center [1174, 360] width 147 height 16
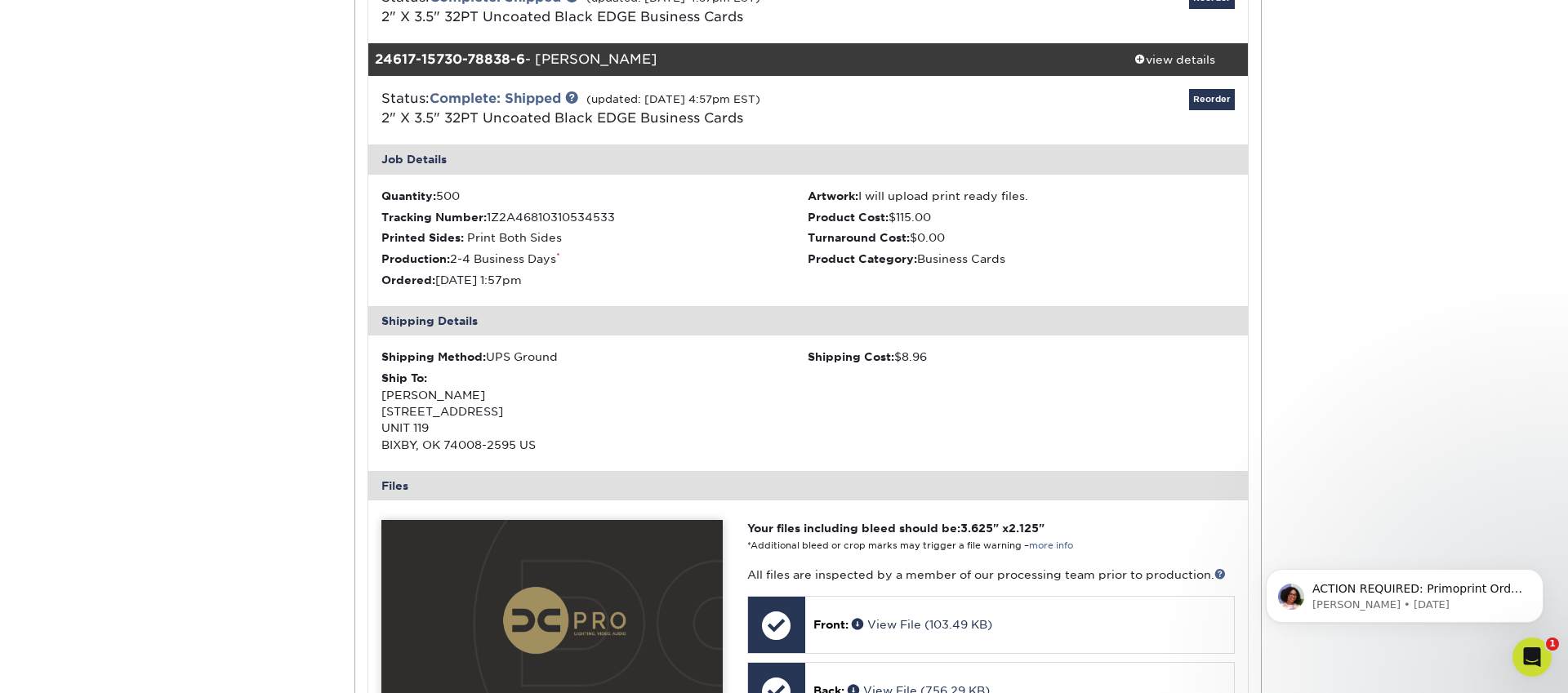
scroll to position [3156, 0]
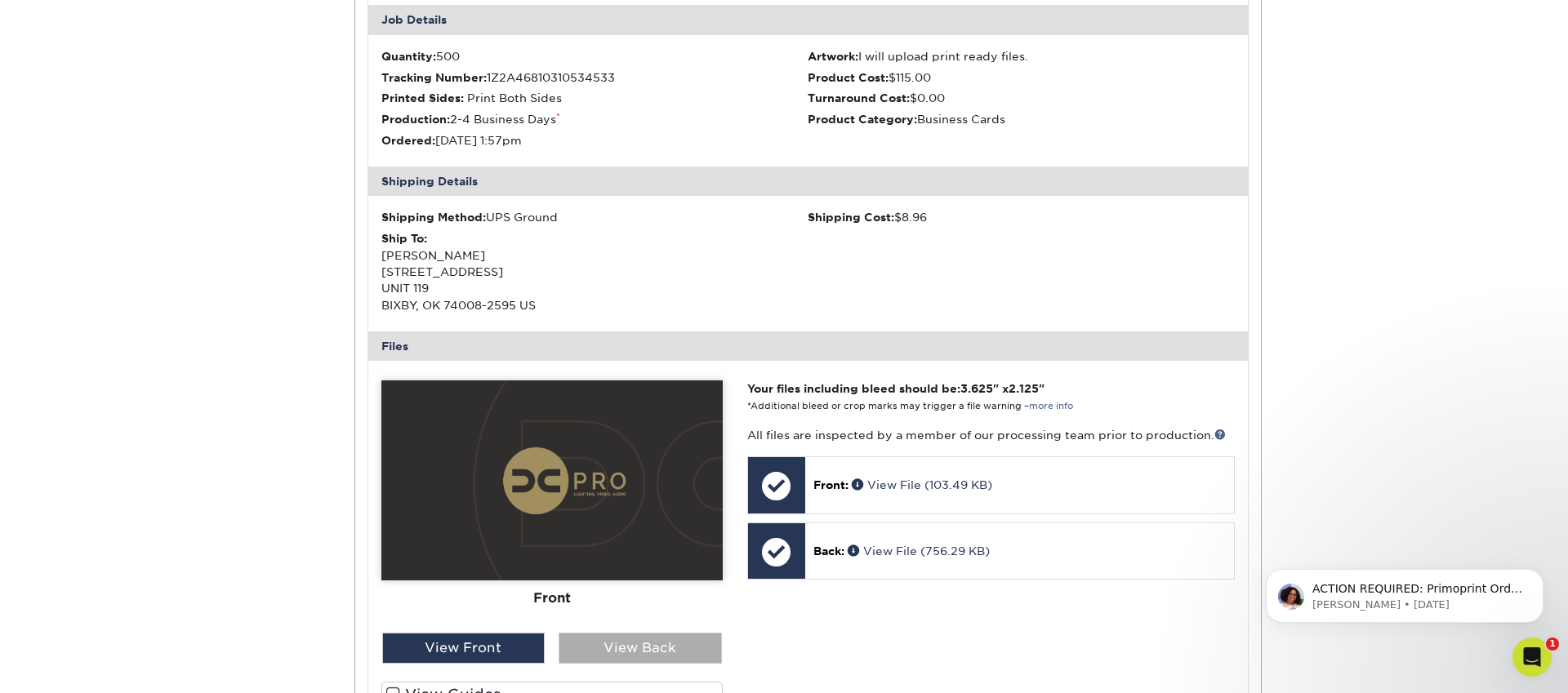
click at [602, 647] on div "View Back" at bounding box center [640, 648] width 164 height 31
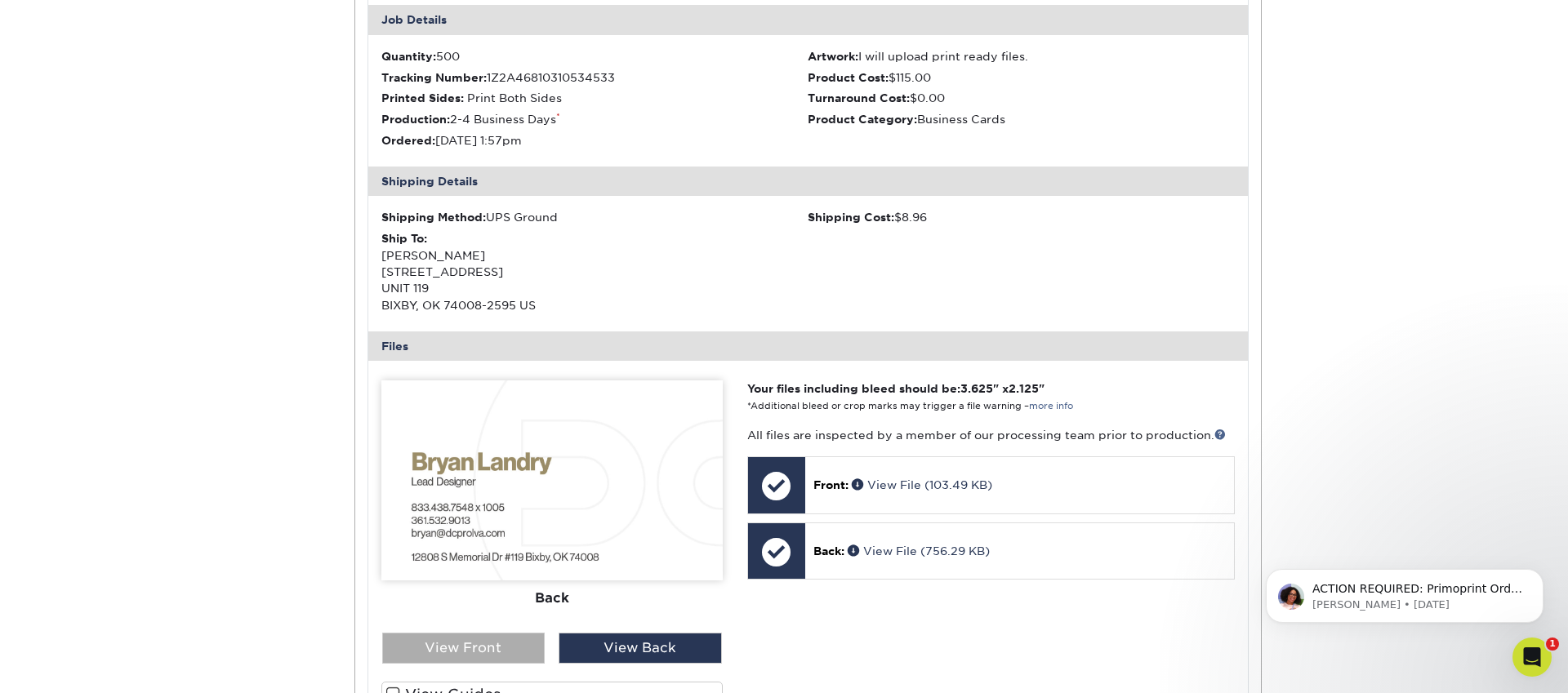
click at [511, 642] on div "View Front" at bounding box center [463, 648] width 164 height 31
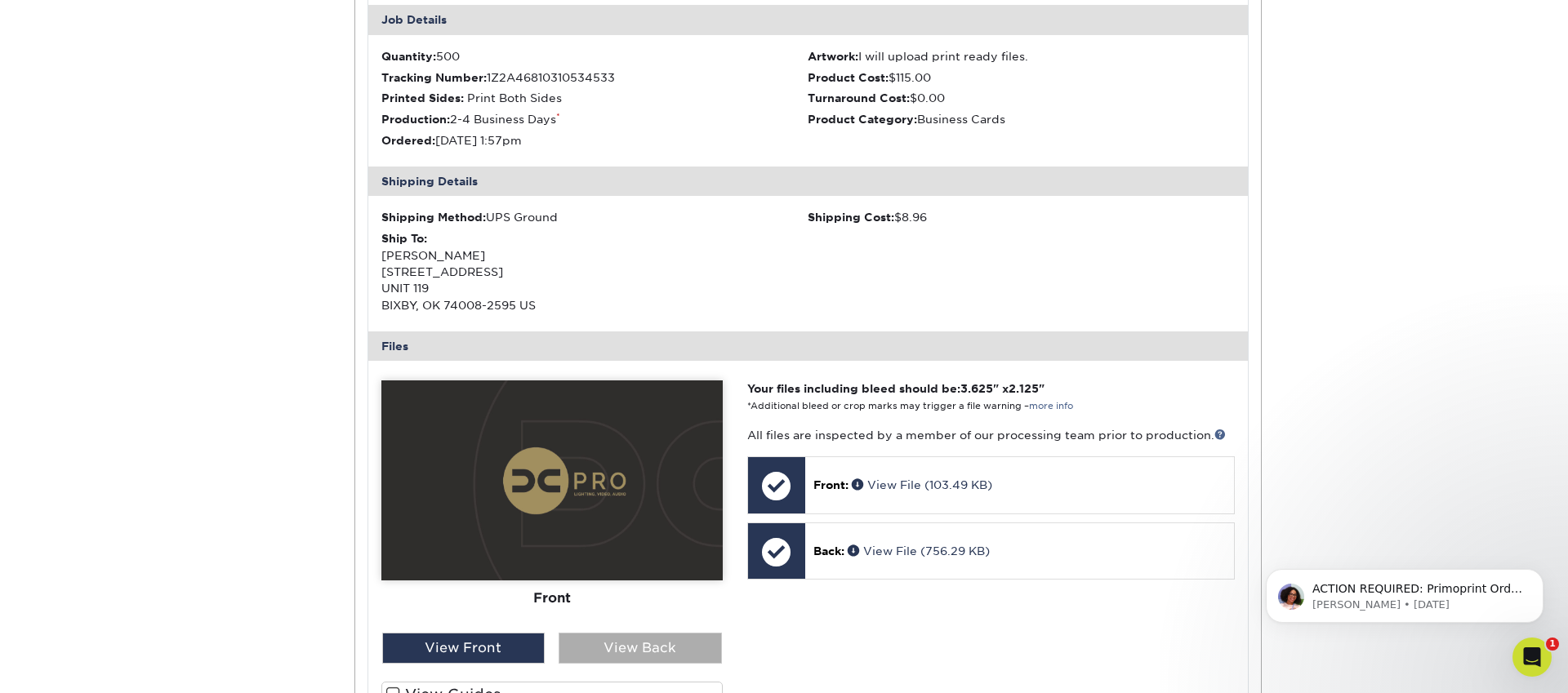
click at [647, 642] on div "View Back" at bounding box center [640, 648] width 164 height 31
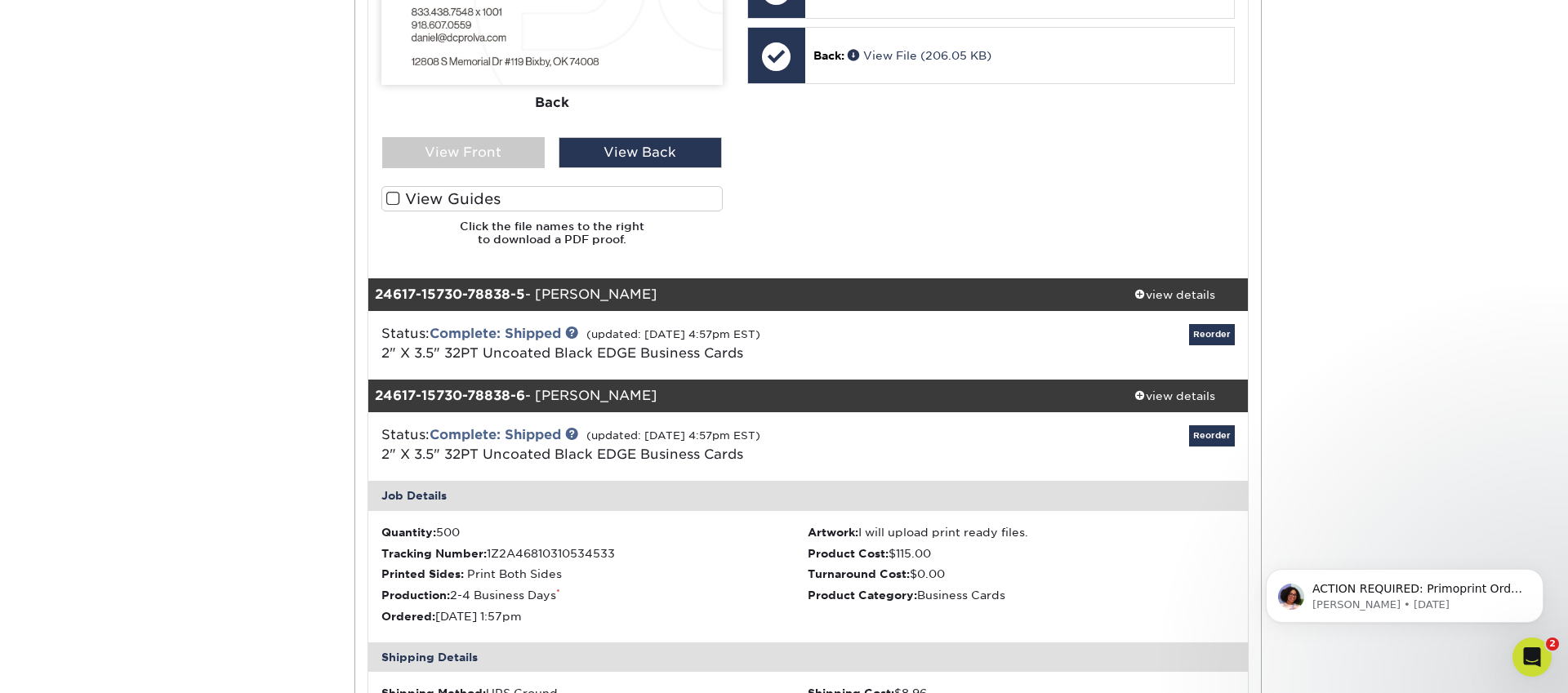
scroll to position [2659, 0]
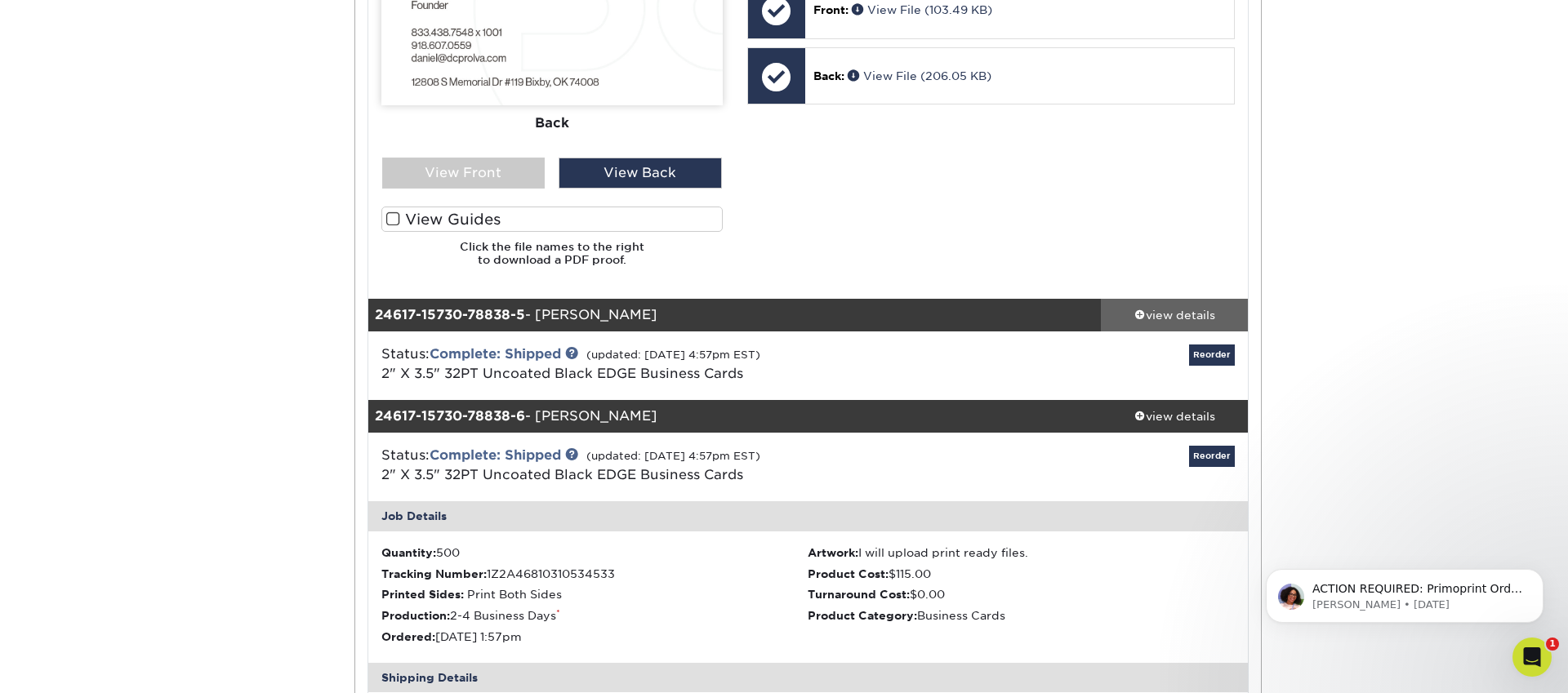
click at [1199, 311] on div "view details" at bounding box center [1174, 315] width 147 height 16
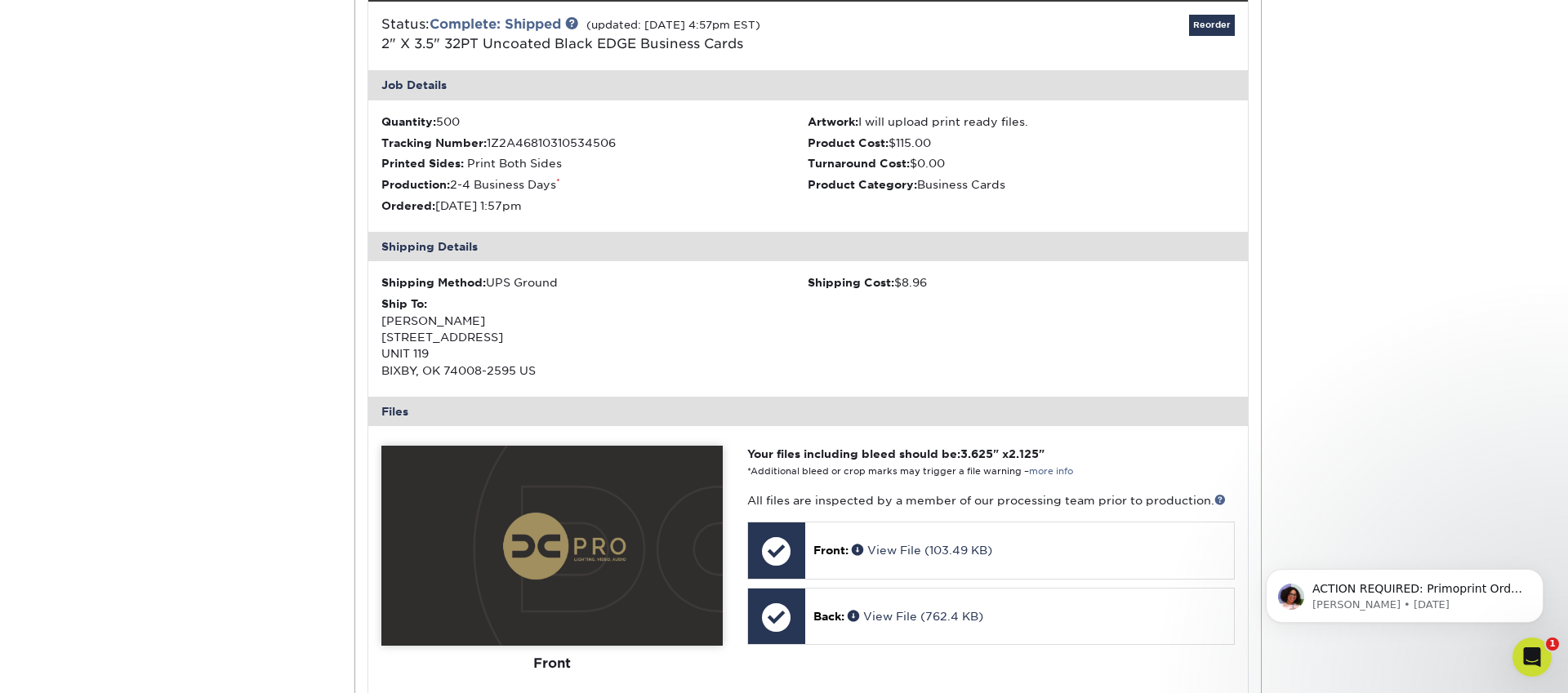
scroll to position [3030, 0]
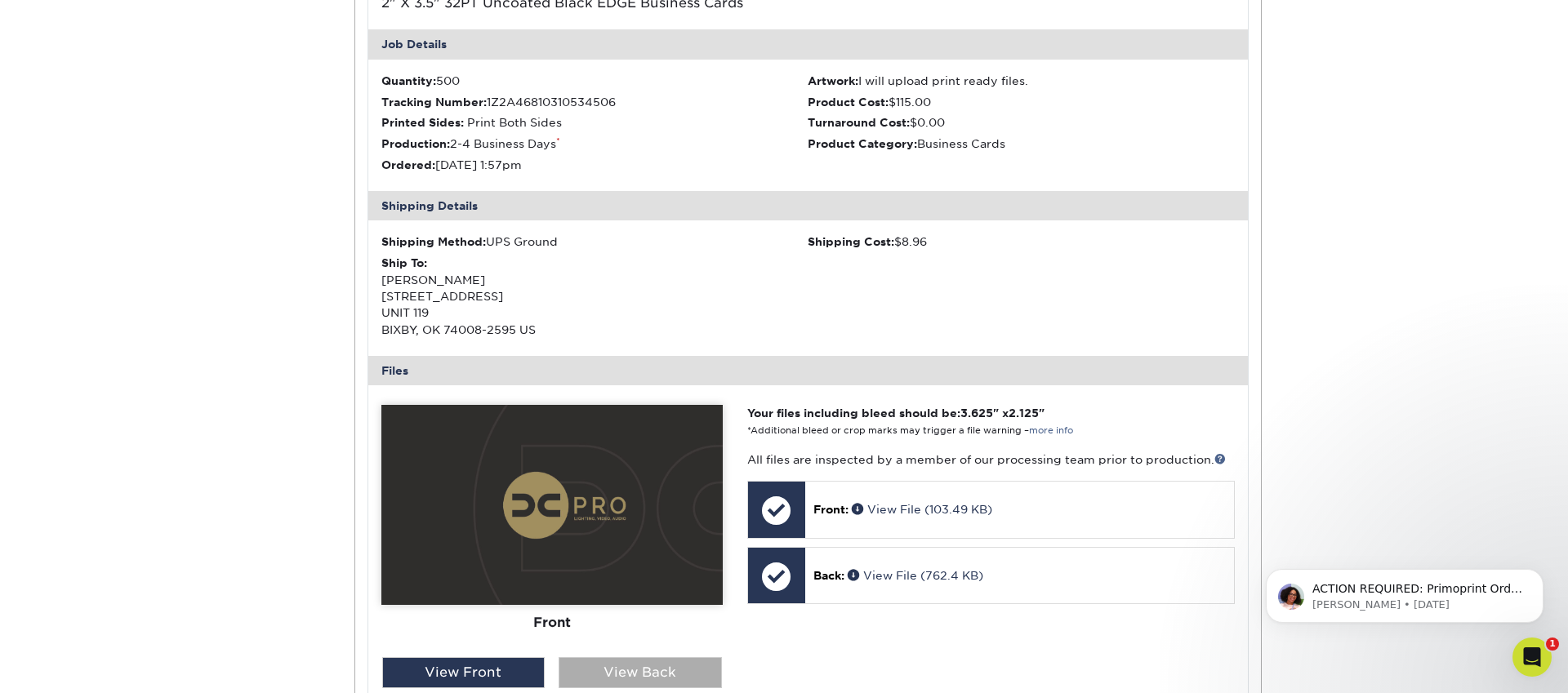
click at [621, 675] on div "View Back" at bounding box center [640, 673] width 164 height 31
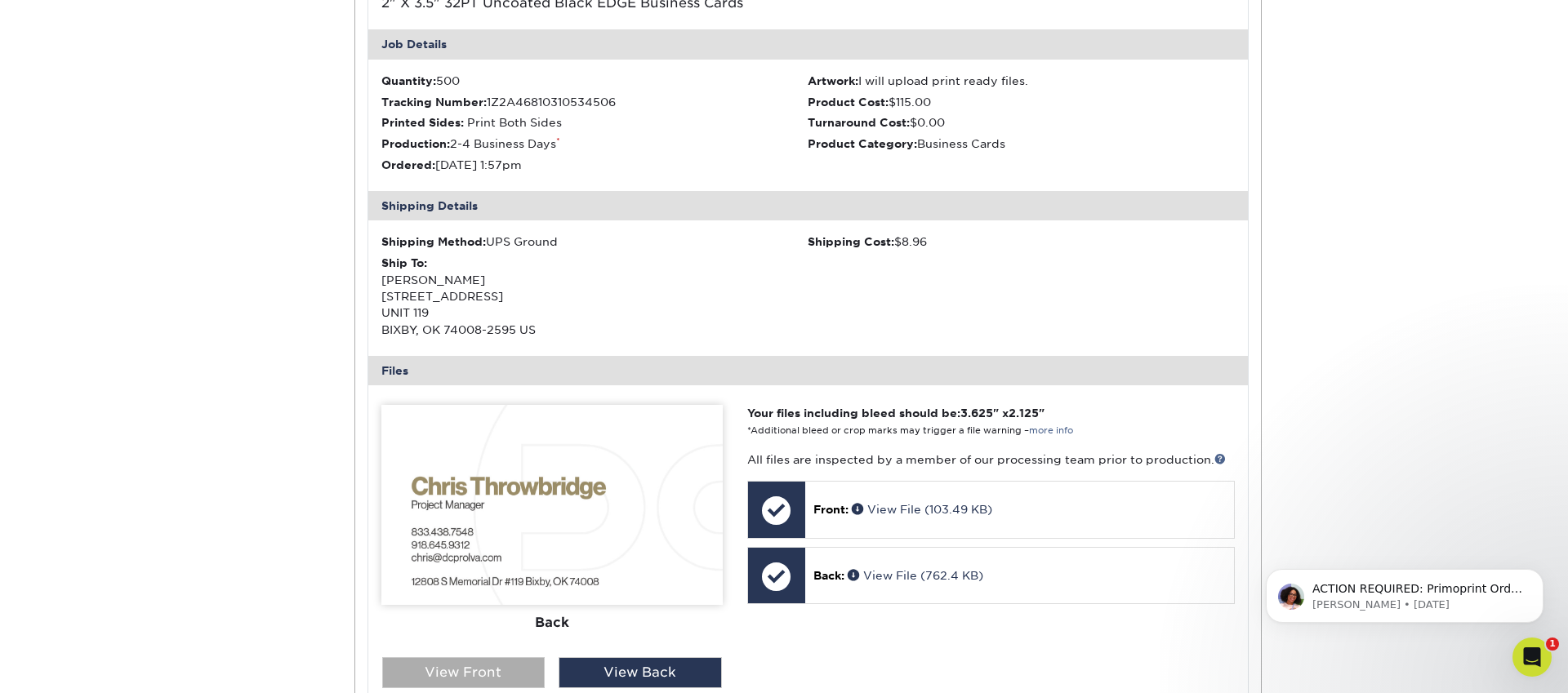
click at [514, 668] on div "View Front" at bounding box center [463, 673] width 164 height 31
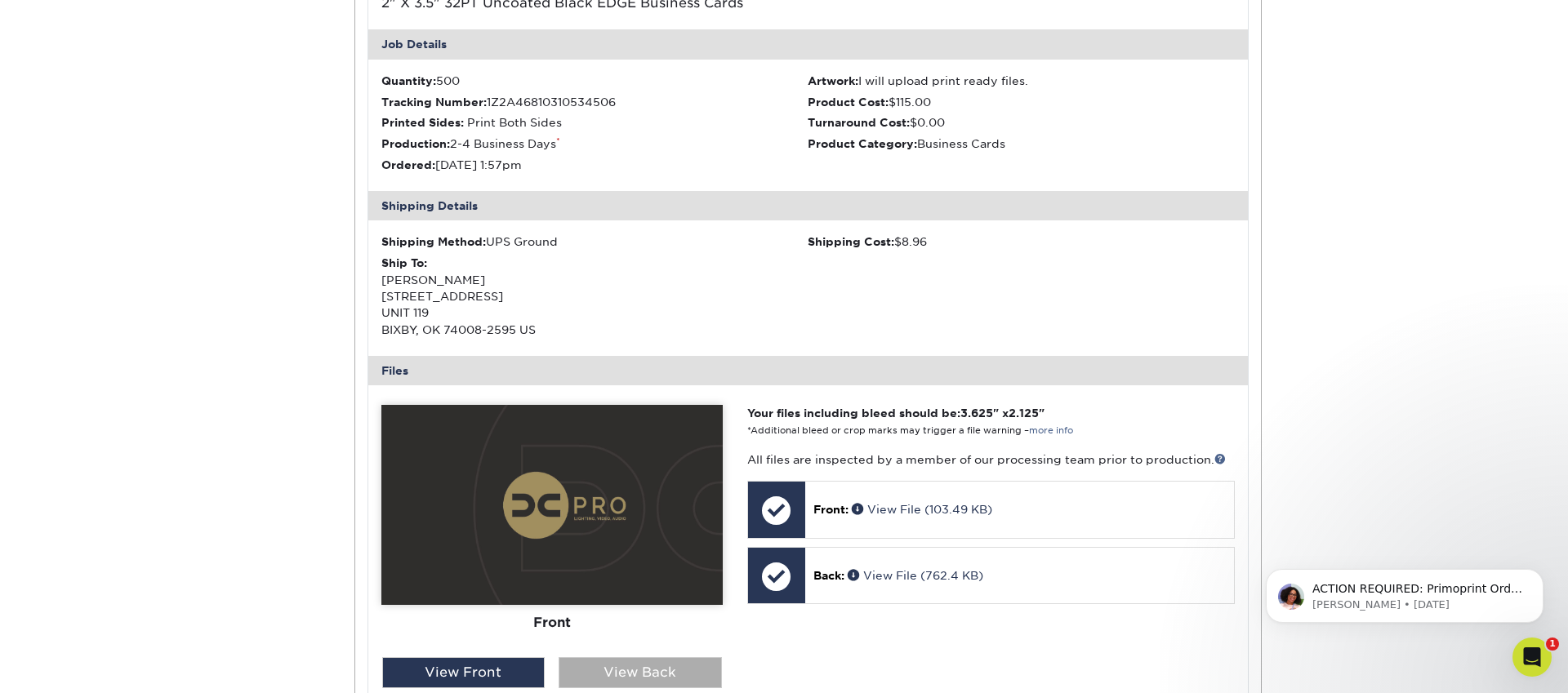
click at [642, 662] on div "View Back" at bounding box center [640, 673] width 164 height 31
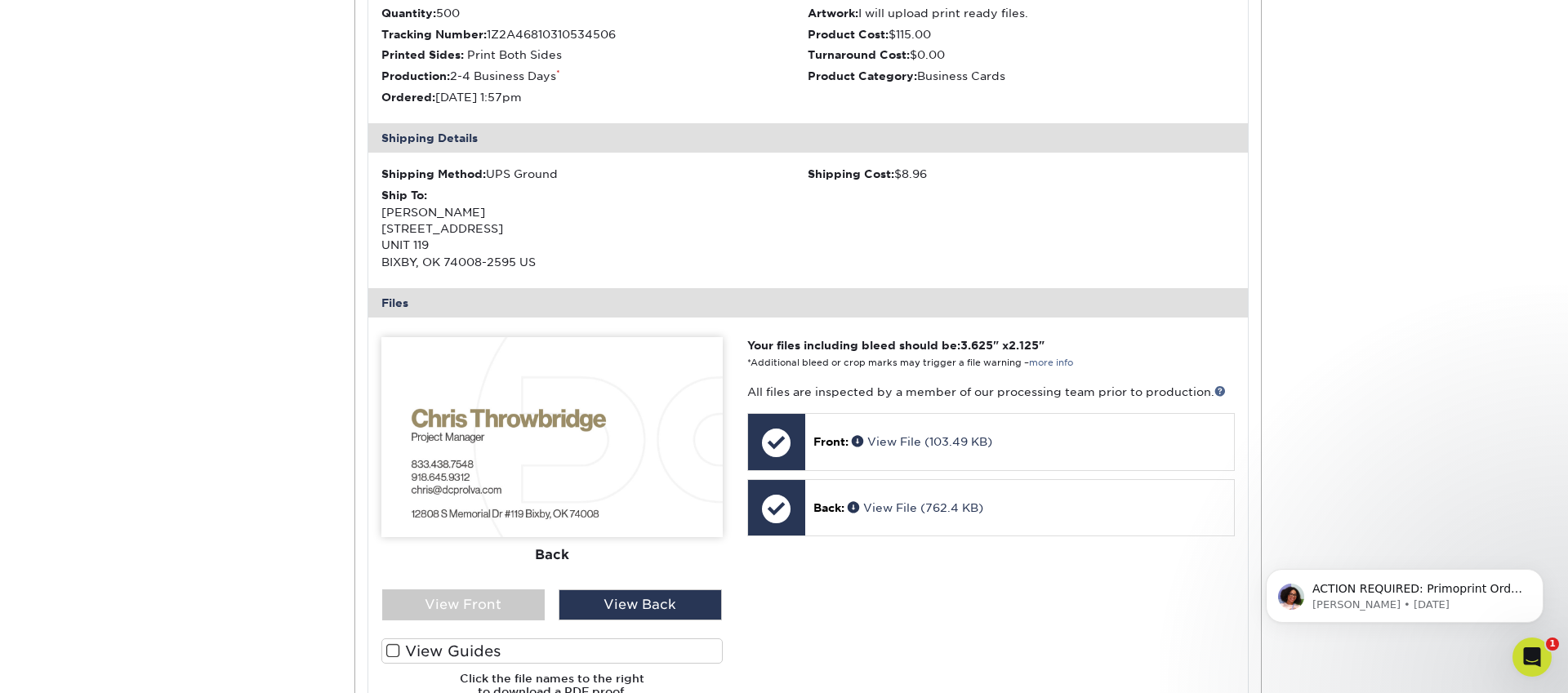
scroll to position [3103, 0]
